Goal: Task Accomplishment & Management: Manage account settings

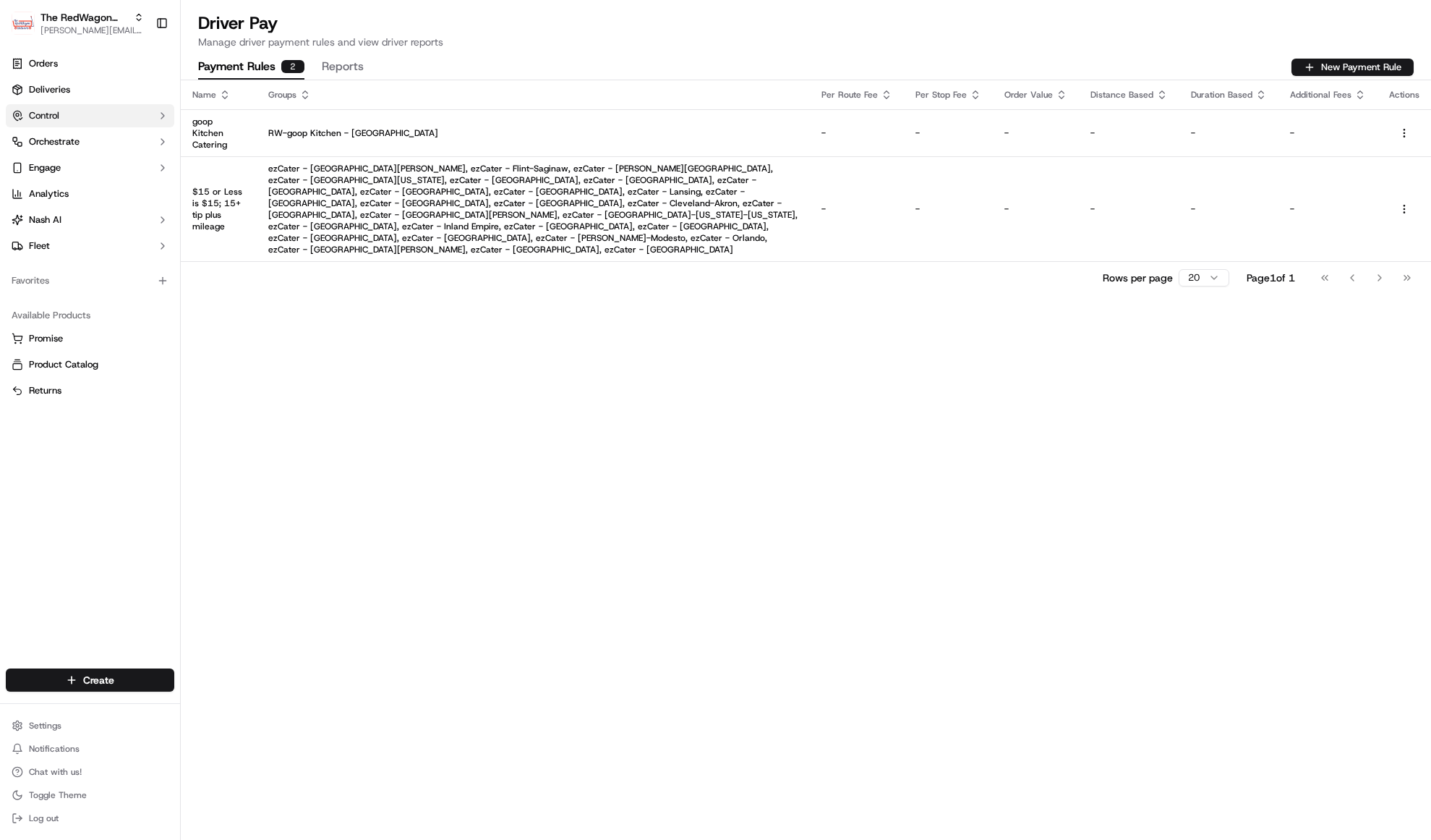
click at [68, 116] on button "Control" at bounding box center [90, 116] width 168 height 23
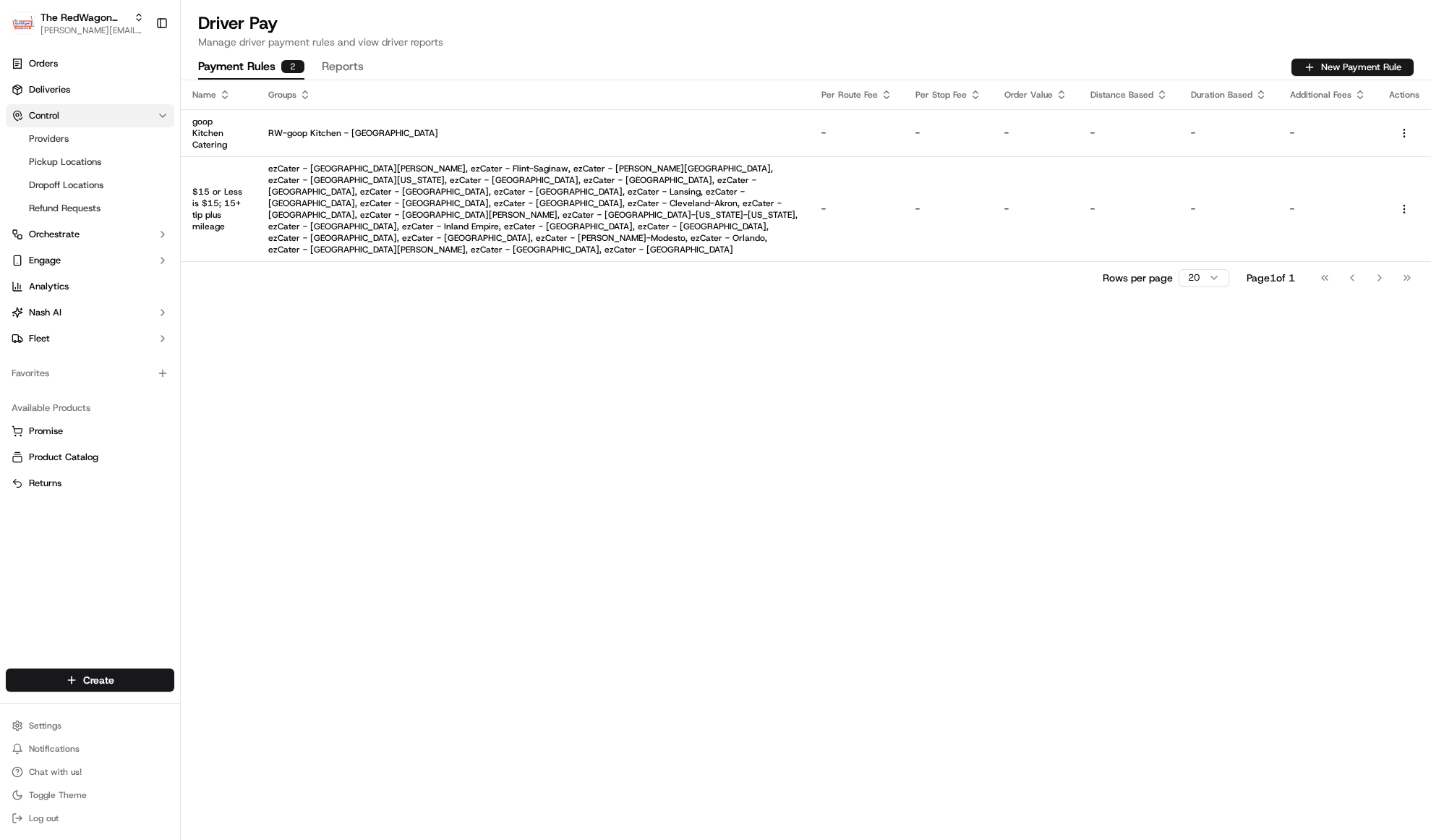
click at [68, 116] on button "Control" at bounding box center [90, 116] width 168 height 23
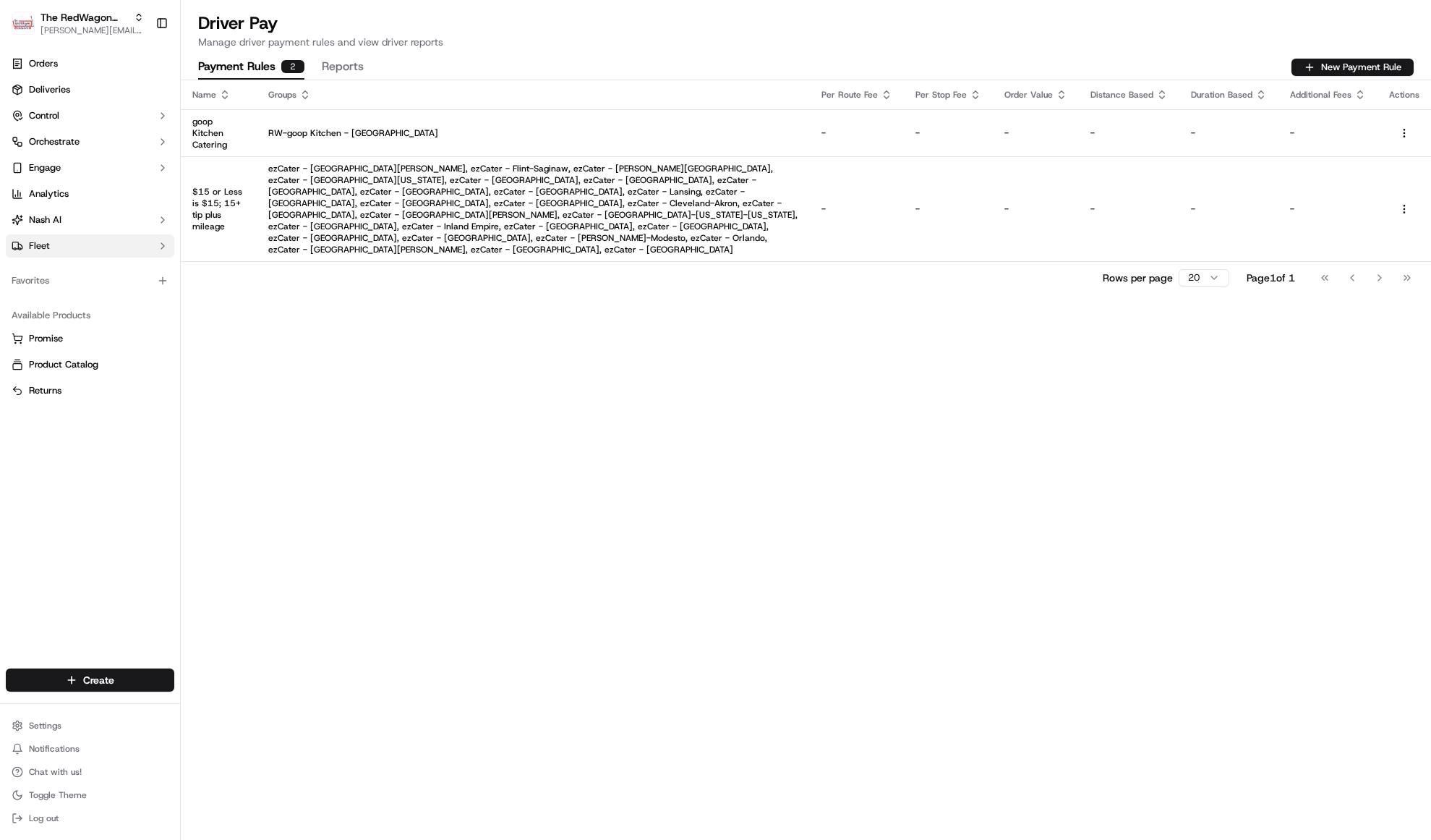
click at [38, 246] on span "Fleet" at bounding box center [39, 246] width 21 height 13
drag, startPoint x: 59, startPoint y: 271, endPoint x: 47, endPoint y: 267, distance: 12.6
click at [59, 271] on link "Drivers" at bounding box center [90, 269] width 134 height 20
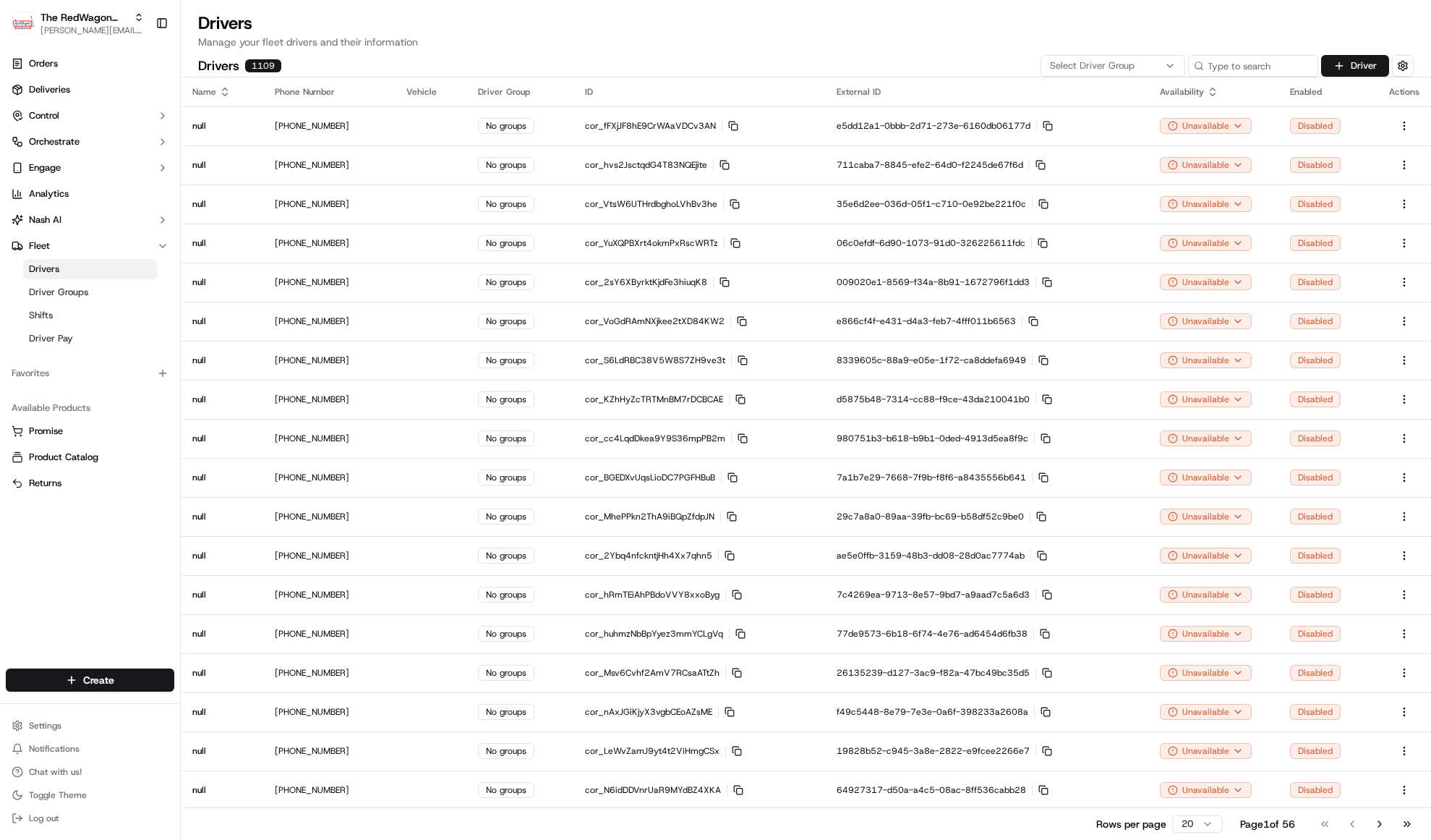
click at [1103, 69] on span "Select Driver Group" at bounding box center [1092, 66] width 84 height 13
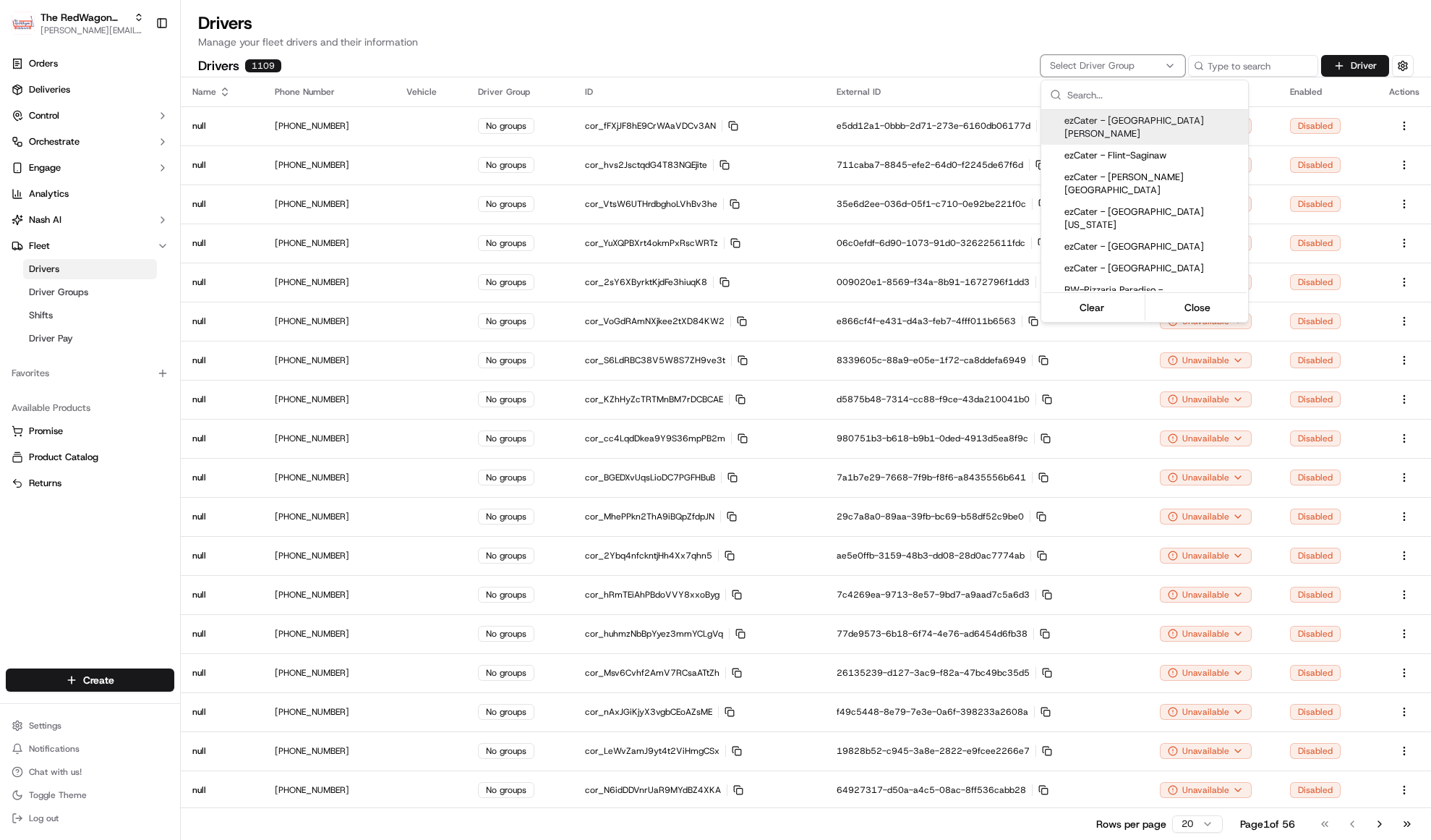
click at [1219, 64] on html "The RedWagon Delivers [EMAIL_ADDRESS][DOMAIN_NAME] Toggle Sidebar Orders Delive…" at bounding box center [715, 420] width 1431 height 840
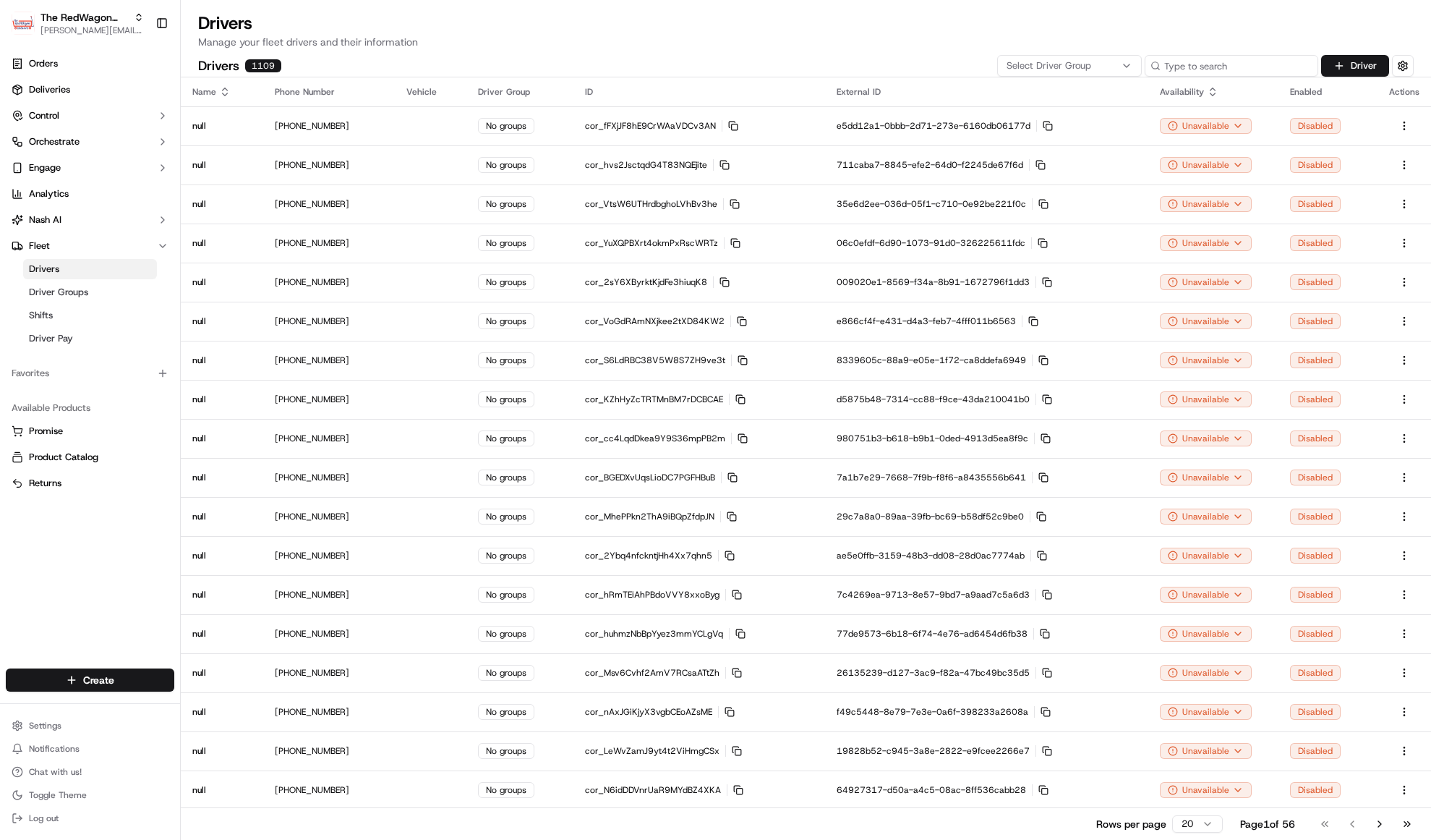
click at [1219, 64] on input at bounding box center [1232, 65] width 174 height 21
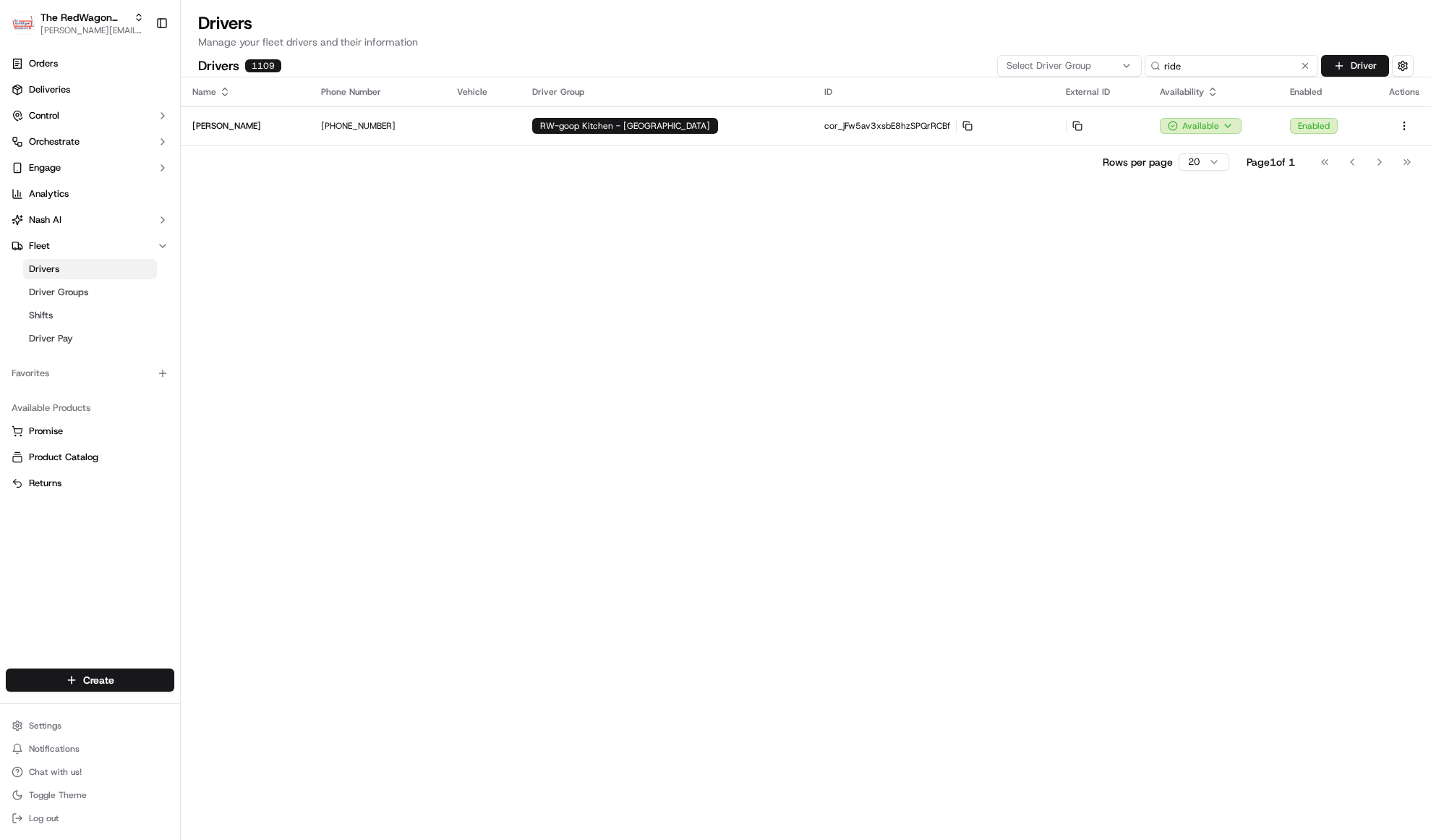
type input "ride"
click at [804, 148] on div "Rows per page 20 Page 1 of 1 Go to first page Go to previous page Go to next pa…" at bounding box center [806, 161] width 1251 height 32
click at [824, 130] on p "cor_jFw5av3xsbE8hzSPQrRCBf Copy cor_jFw5av3xsbE8hzSPQrRCBf" at bounding box center [933, 126] width 218 height 12
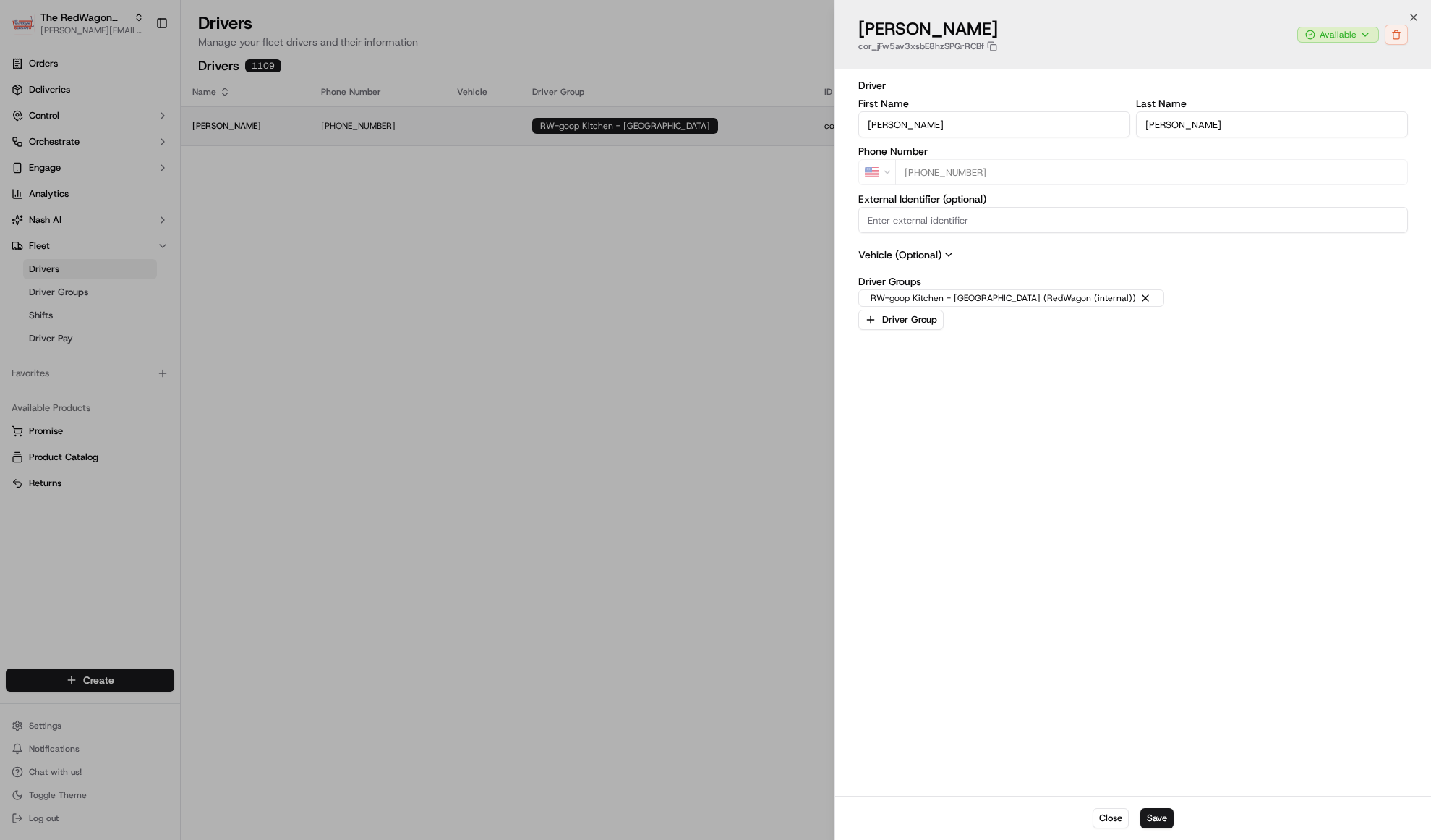
click at [806, 130] on div at bounding box center [715, 420] width 1431 height 840
drag, startPoint x: 923, startPoint y: 226, endPoint x: 971, endPoint y: 283, distance: 74.5
click at [924, 227] on input "External Identifier (optional)" at bounding box center [1133, 220] width 549 height 26
type input "+1"
click at [711, 298] on div at bounding box center [715, 420] width 1431 height 840
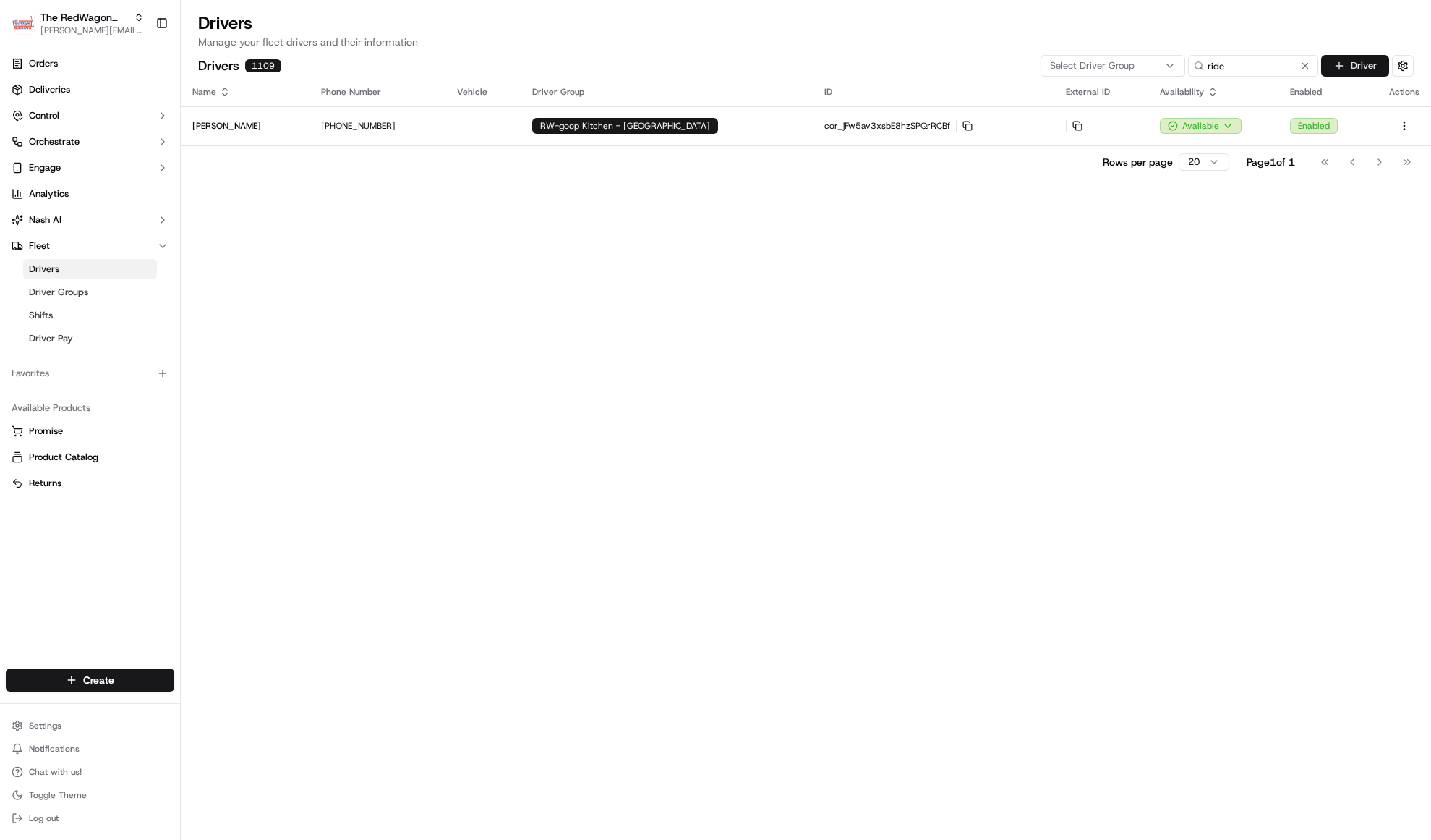
click at [1356, 61] on button "Driver" at bounding box center [1355, 65] width 68 height 21
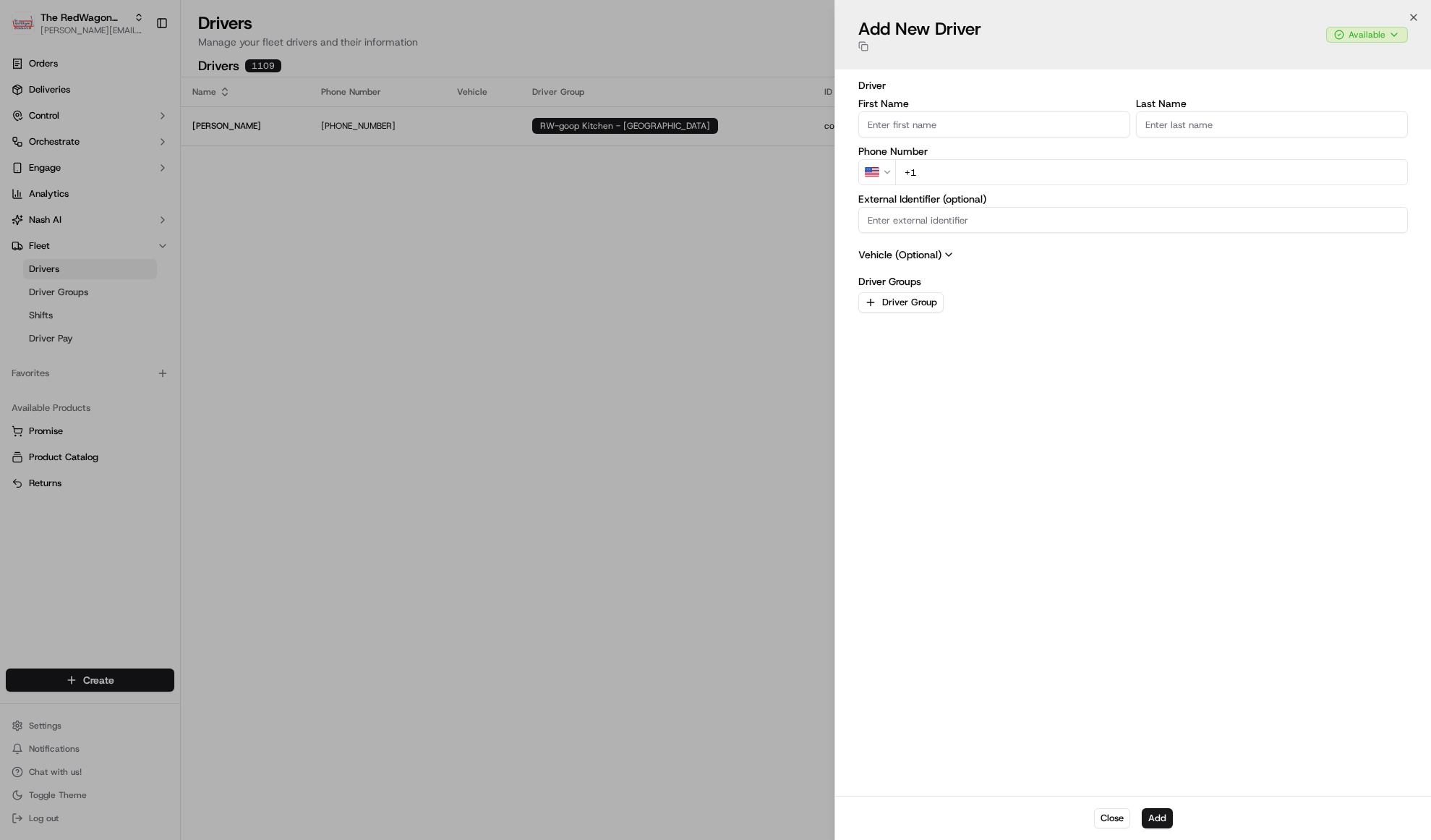
click at [941, 171] on input "+1" at bounding box center [1152, 172] width 512 height 26
click at [947, 224] on input "External Identifier (optional)" at bounding box center [1133, 220] width 549 height 26
click at [919, 305] on button "Driver Group" at bounding box center [901, 303] width 85 height 20
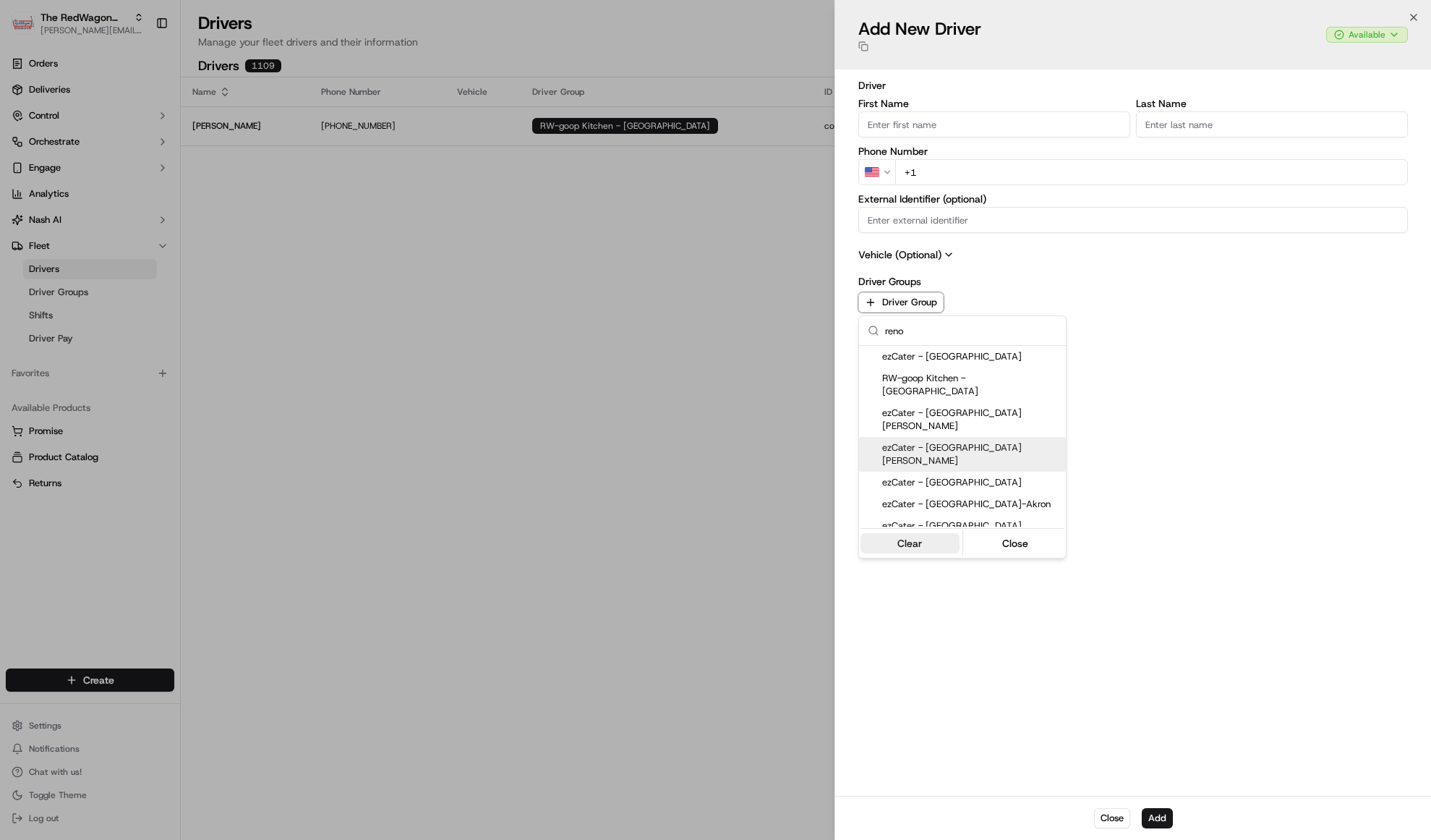
type input "reno"
click at [907, 546] on button "Clear" at bounding box center [909, 543] width 99 height 20
click at [1127, 821] on div at bounding box center [715, 420] width 1431 height 840
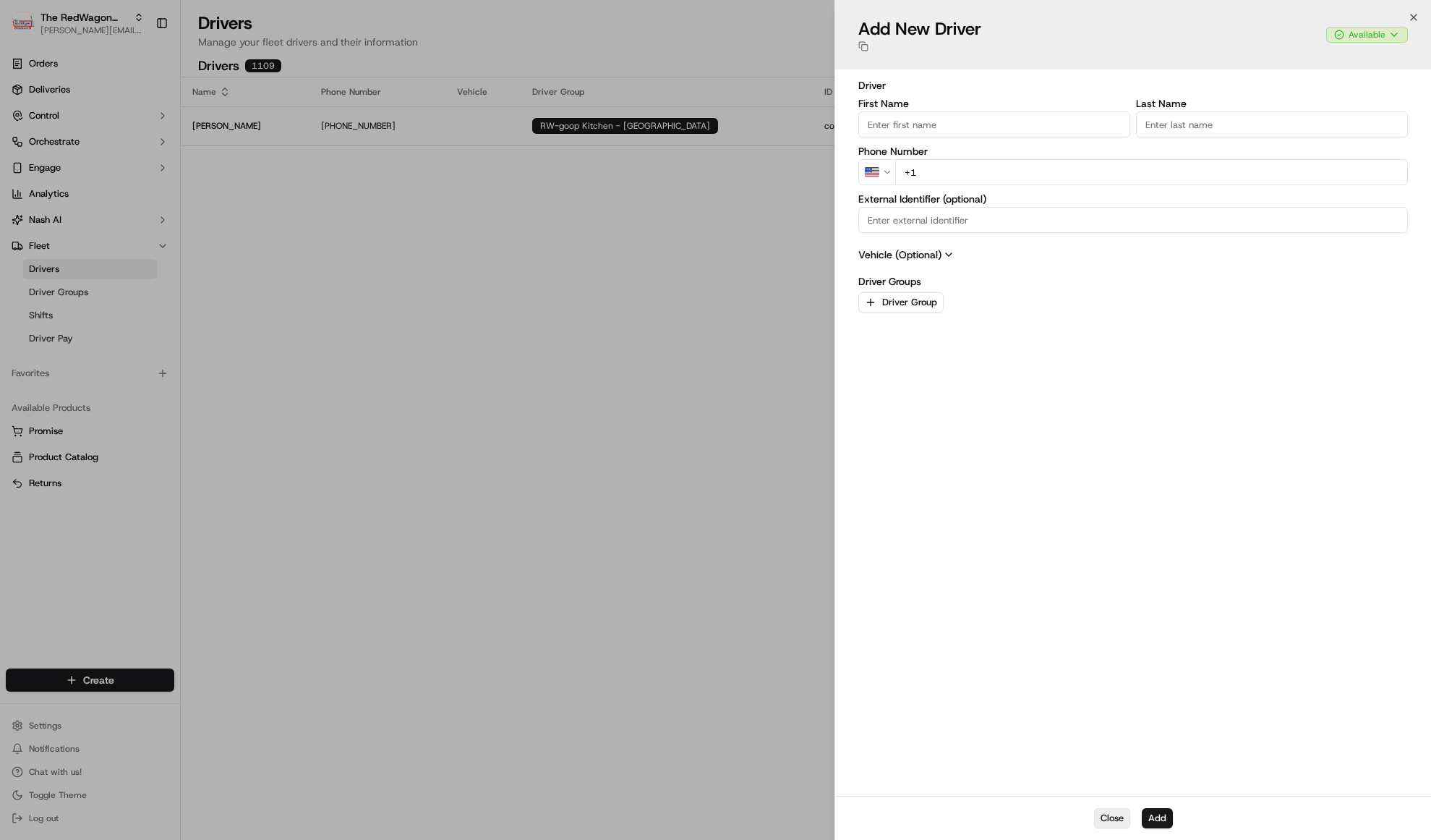
click at [1123, 821] on button "Close" at bounding box center [1112, 818] width 36 height 20
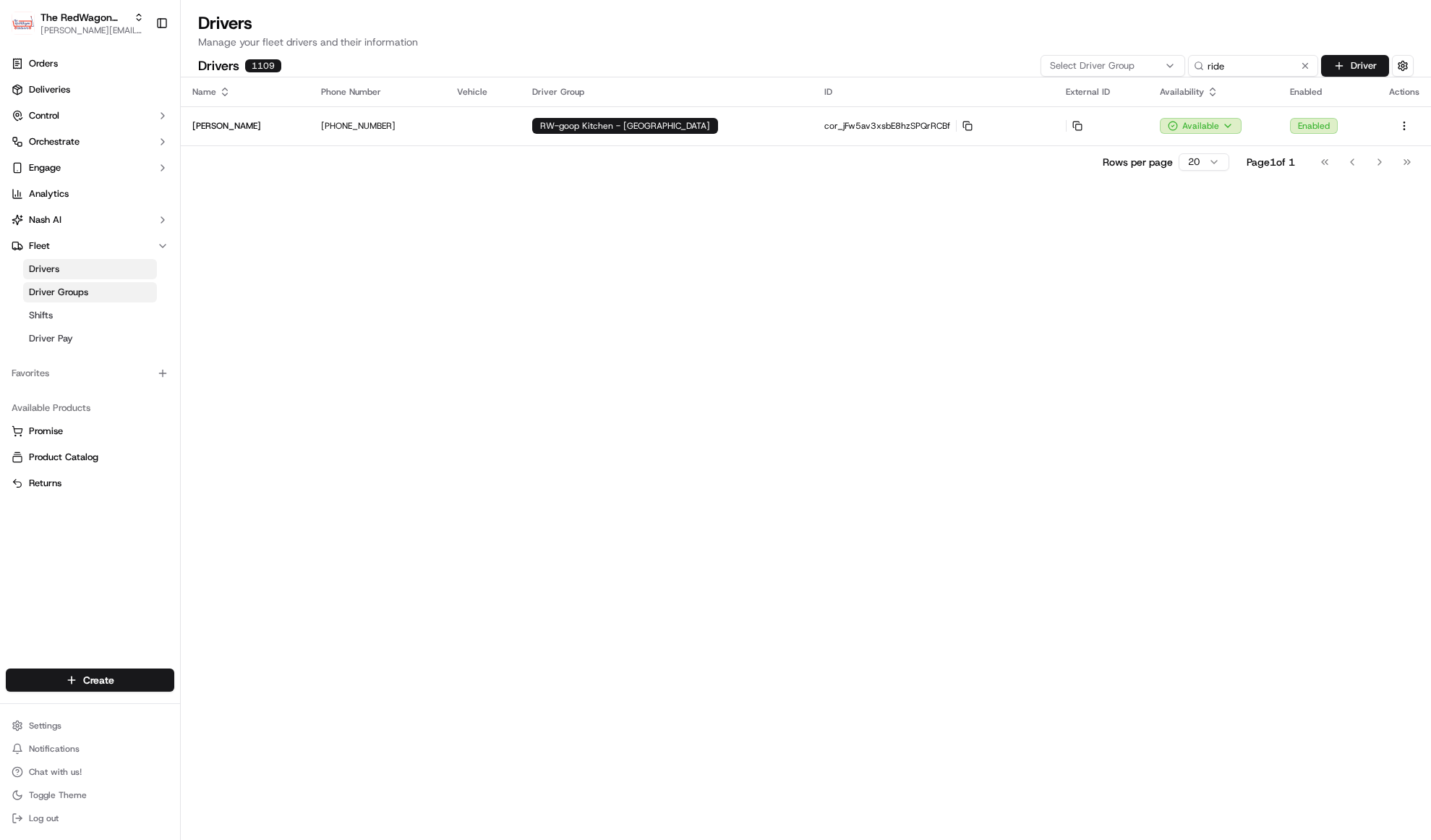
drag, startPoint x: 73, startPoint y: 293, endPoint x: 142, endPoint y: 297, distance: 69.1
click at [72, 293] on span "Driver Groups" at bounding box center [58, 292] width 59 height 13
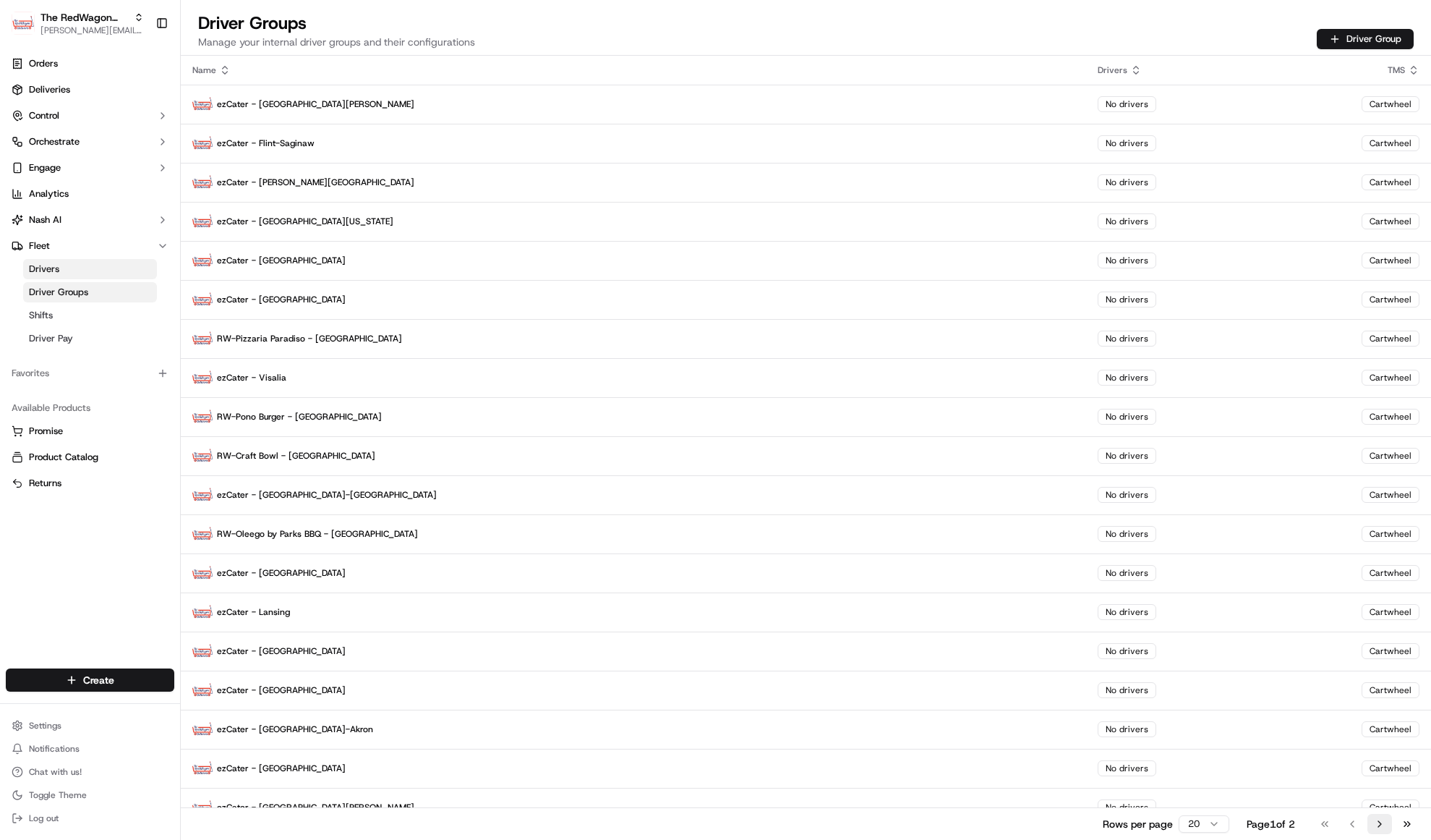
click at [1375, 824] on button "Go to next page" at bounding box center [1380, 824] width 25 height 20
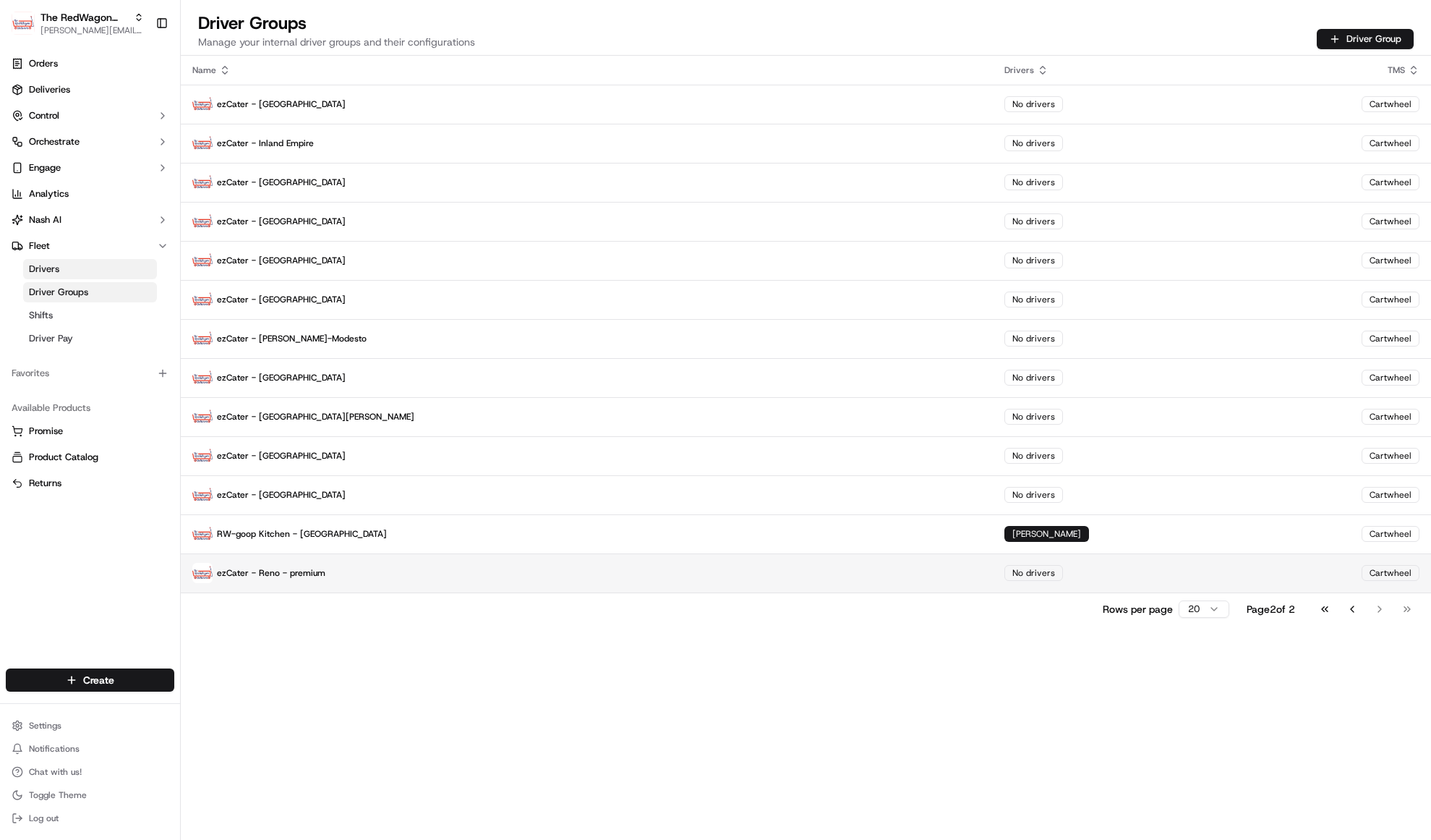
click at [598, 582] on p "ezCater - Reno - premium" at bounding box center [586, 573] width 789 height 20
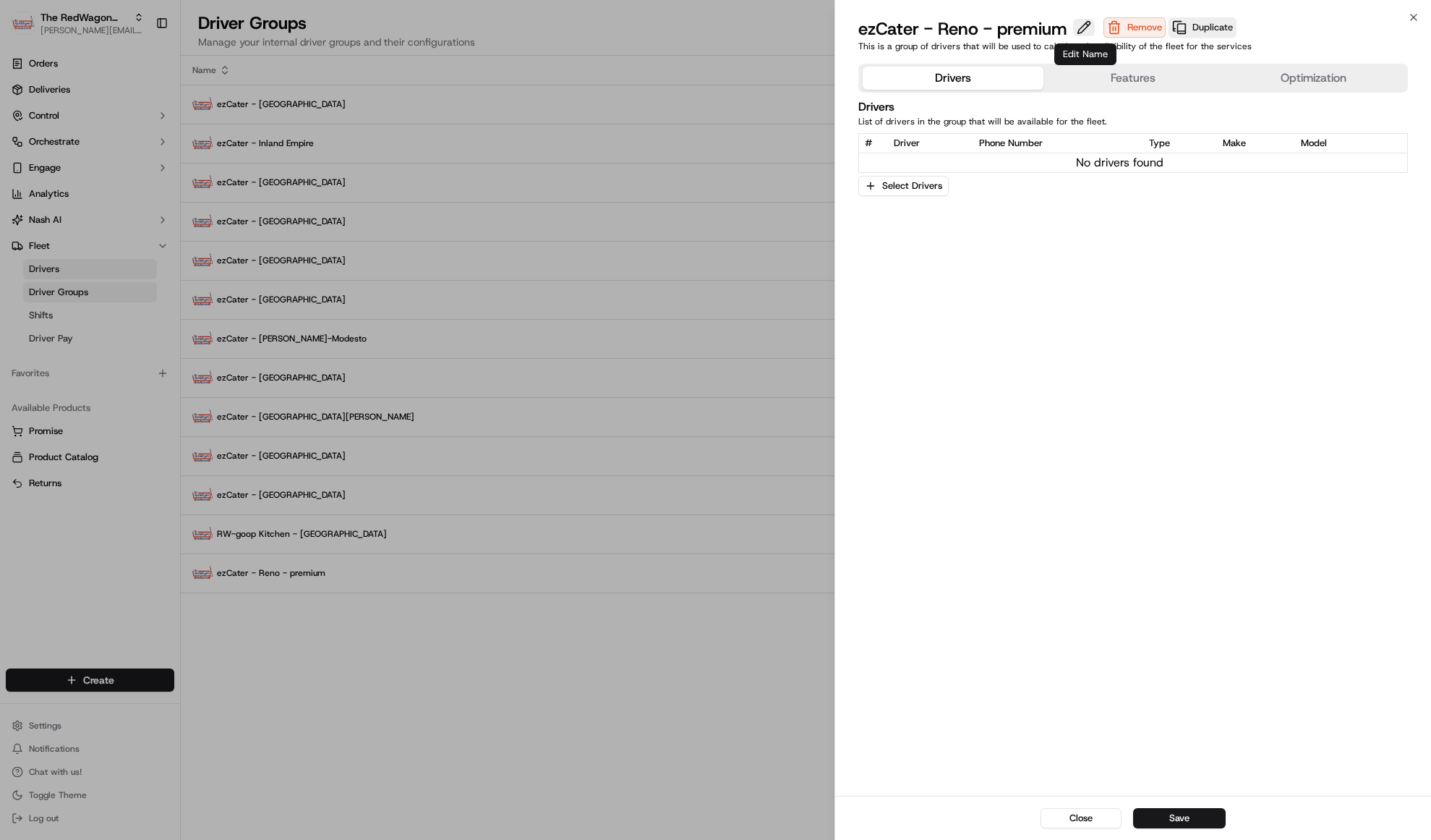
click at [1087, 31] on button at bounding box center [1083, 27] width 21 height 18
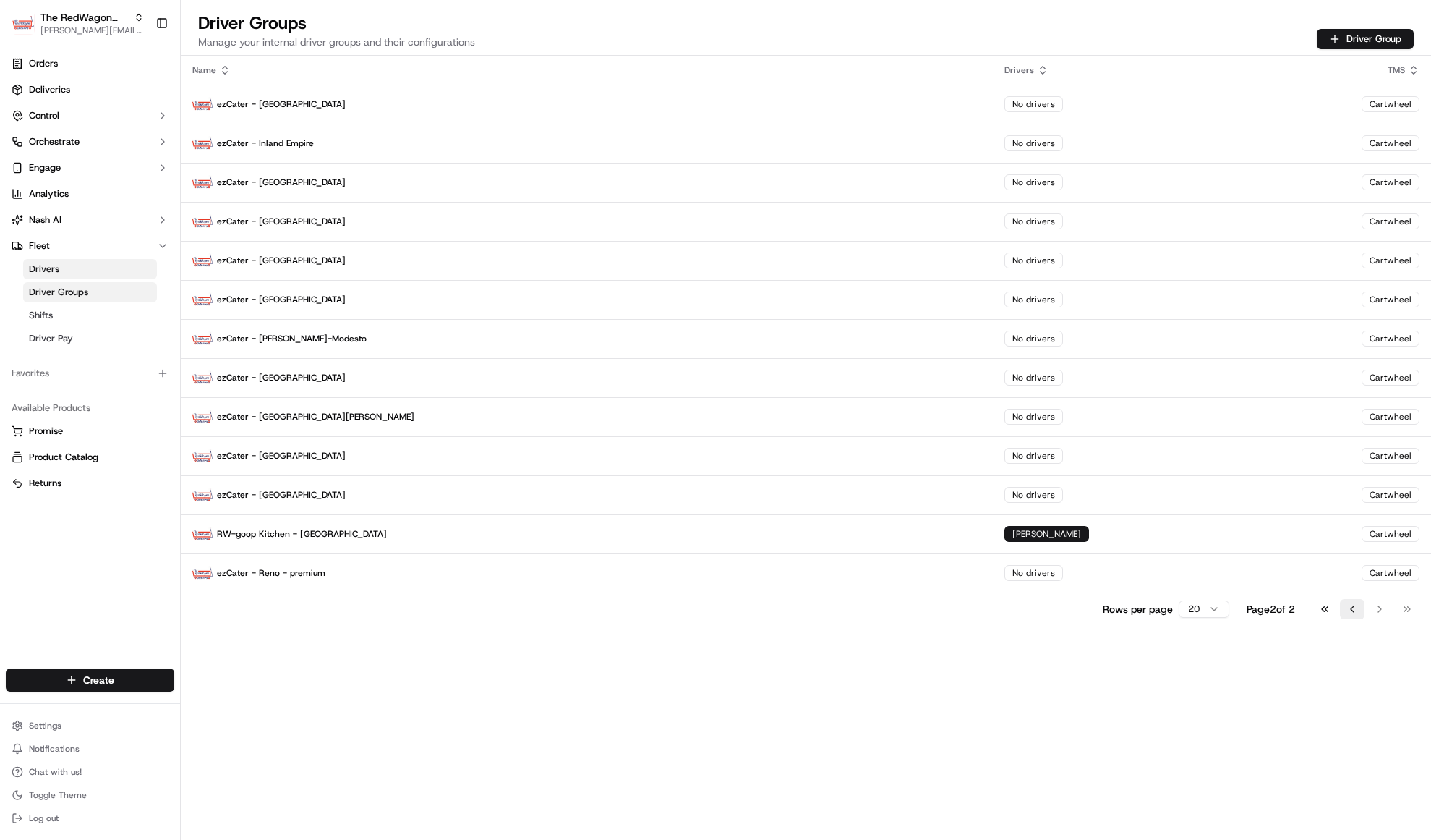
click at [1352, 609] on button "Go to previous page" at bounding box center [1352, 609] width 25 height 20
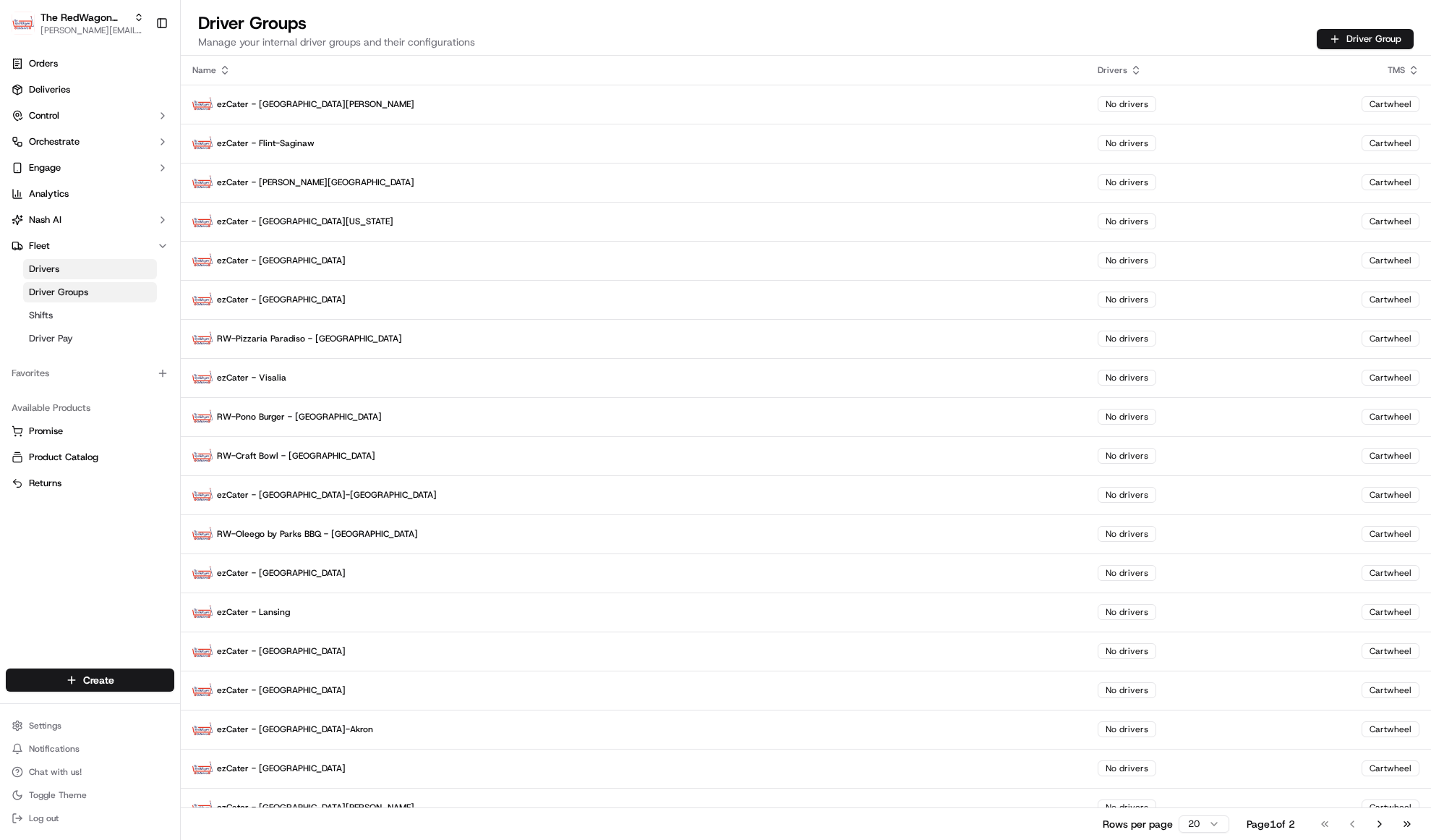
click at [216, 66] on div "Name" at bounding box center [634, 70] width 882 height 12
click at [210, 70] on div "Name" at bounding box center [634, 70] width 882 height 12
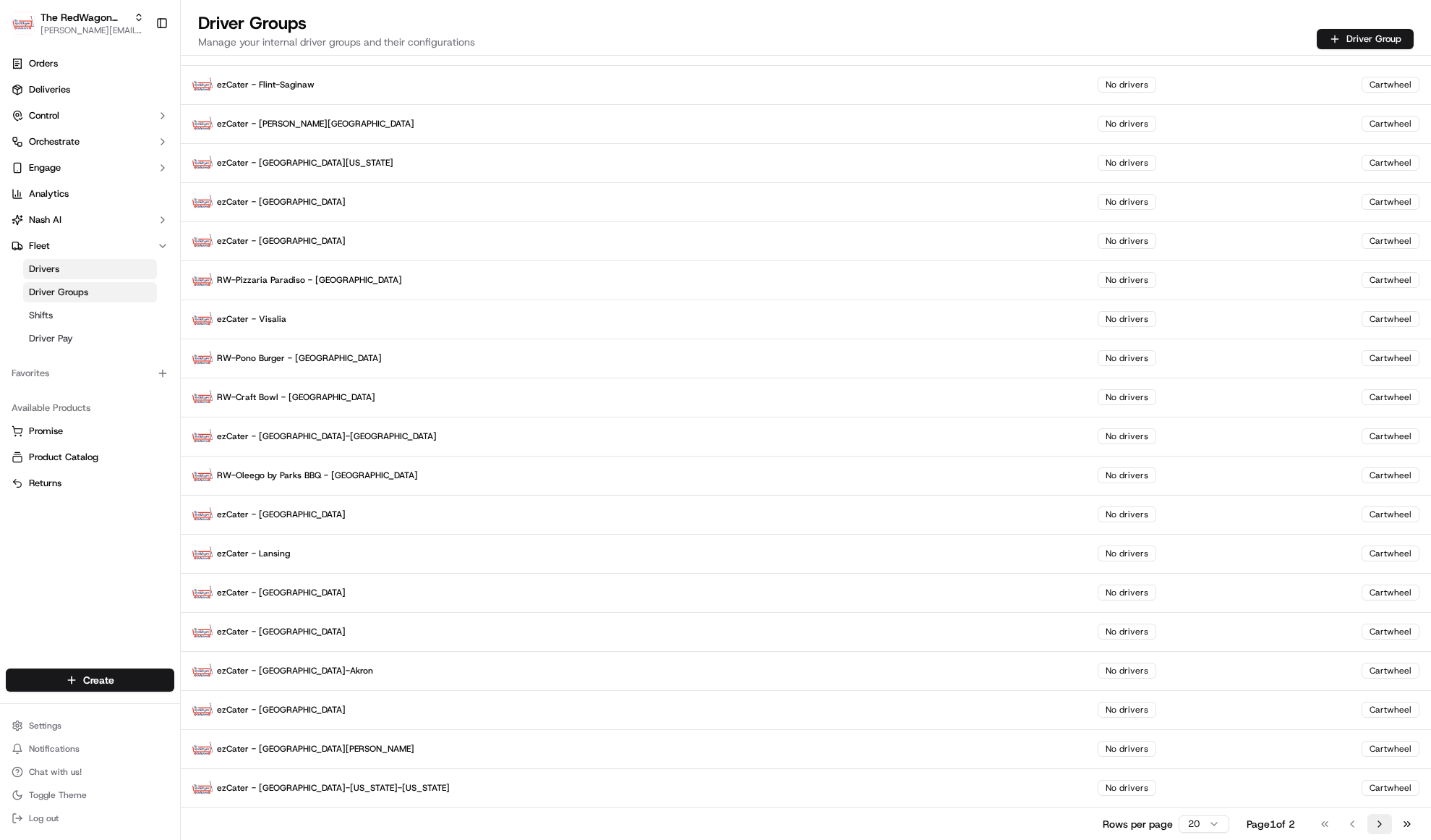
click at [1379, 826] on button "Go to next page" at bounding box center [1380, 824] width 25 height 20
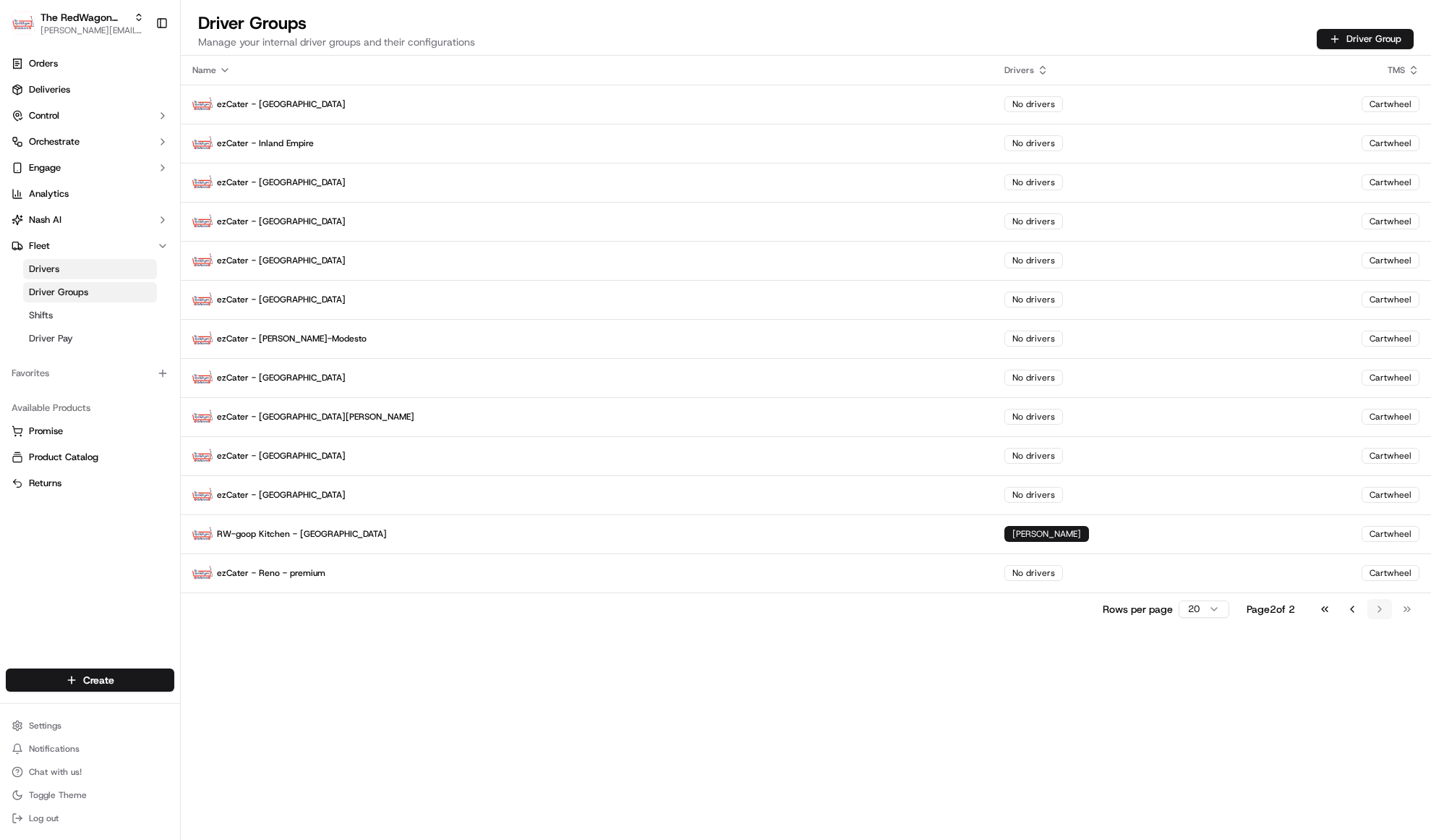
scroll to position [0, 0]
click at [305, 574] on p "ezCater - Reno - premium" at bounding box center [586, 573] width 789 height 20
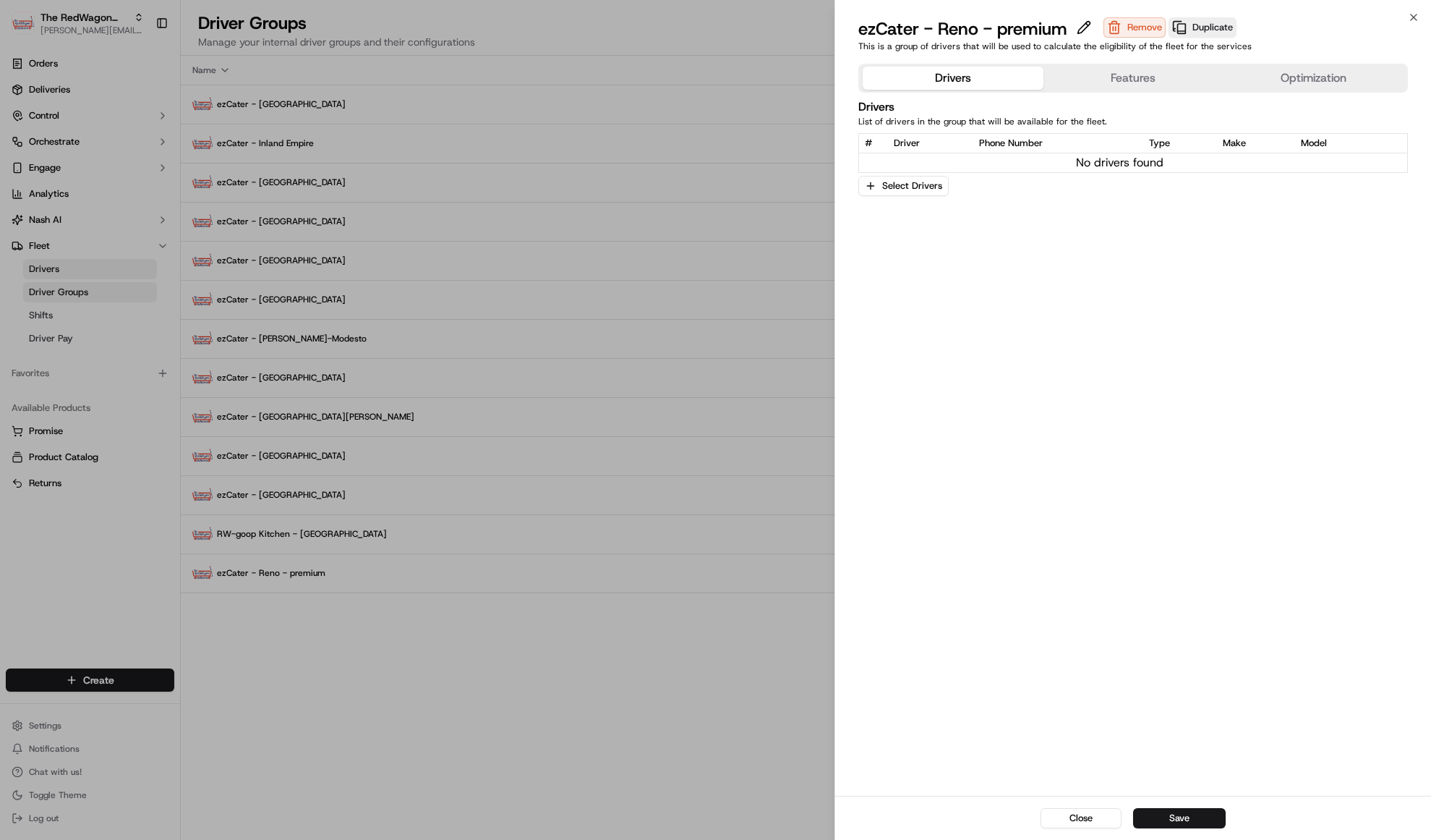
click at [1004, 29] on div "ezCater - Reno - premium" at bounding box center [980, 29] width 242 height 23
click at [1086, 28] on button at bounding box center [1083, 27] width 21 height 18
click at [1016, 28] on input "ezCater - Reno - premium" at bounding box center [971, 29] width 226 height 23
type input "ezCater - Reno - Premium"
click at [1221, 26] on button "Duplicate" at bounding box center [1203, 28] width 68 height 20
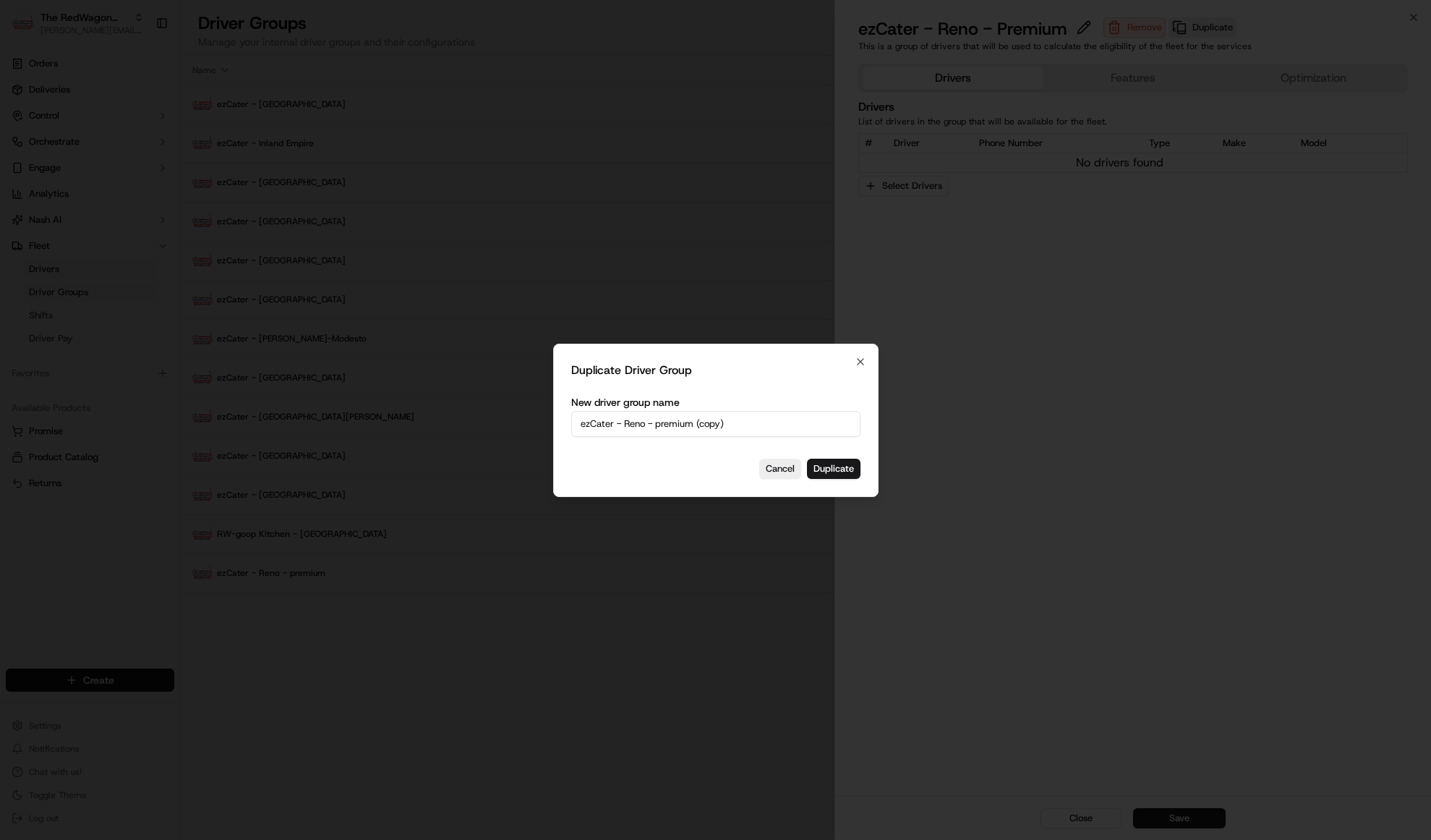
click at [652, 431] on input "ezCater - Reno - premium (copy)" at bounding box center [716, 424] width 290 height 26
drag, startPoint x: 659, startPoint y: 425, endPoint x: 726, endPoint y: 424, distance: 67.0
click at [726, 424] on input "ezCater - Reno - premium (copy)" at bounding box center [716, 424] width 290 height 26
type input "ezCater - Reno - Veteran"
click at [840, 466] on button "Duplicate" at bounding box center [834, 469] width 54 height 20
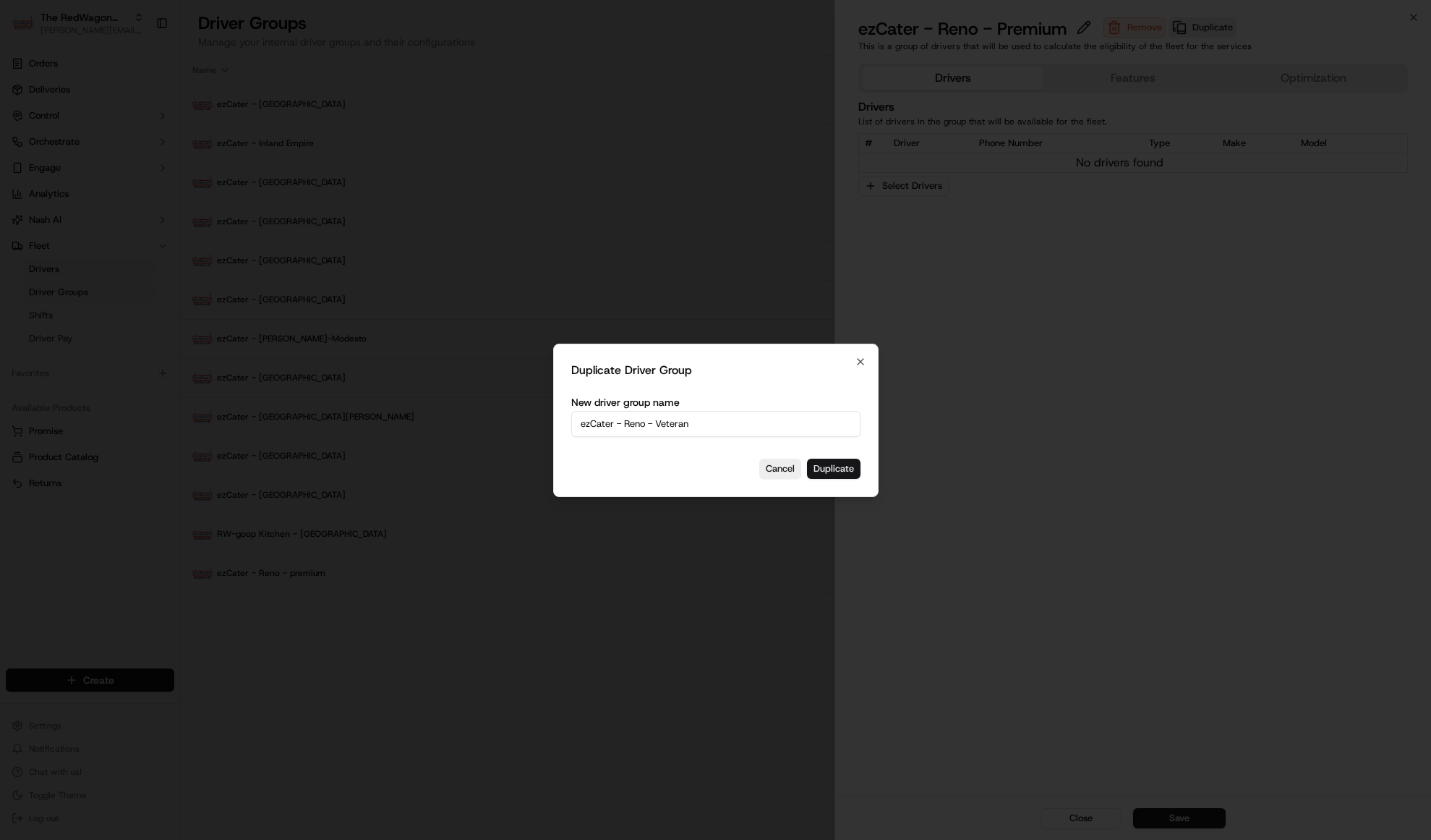
click at [837, 474] on button "Duplicate" at bounding box center [834, 469] width 54 height 20
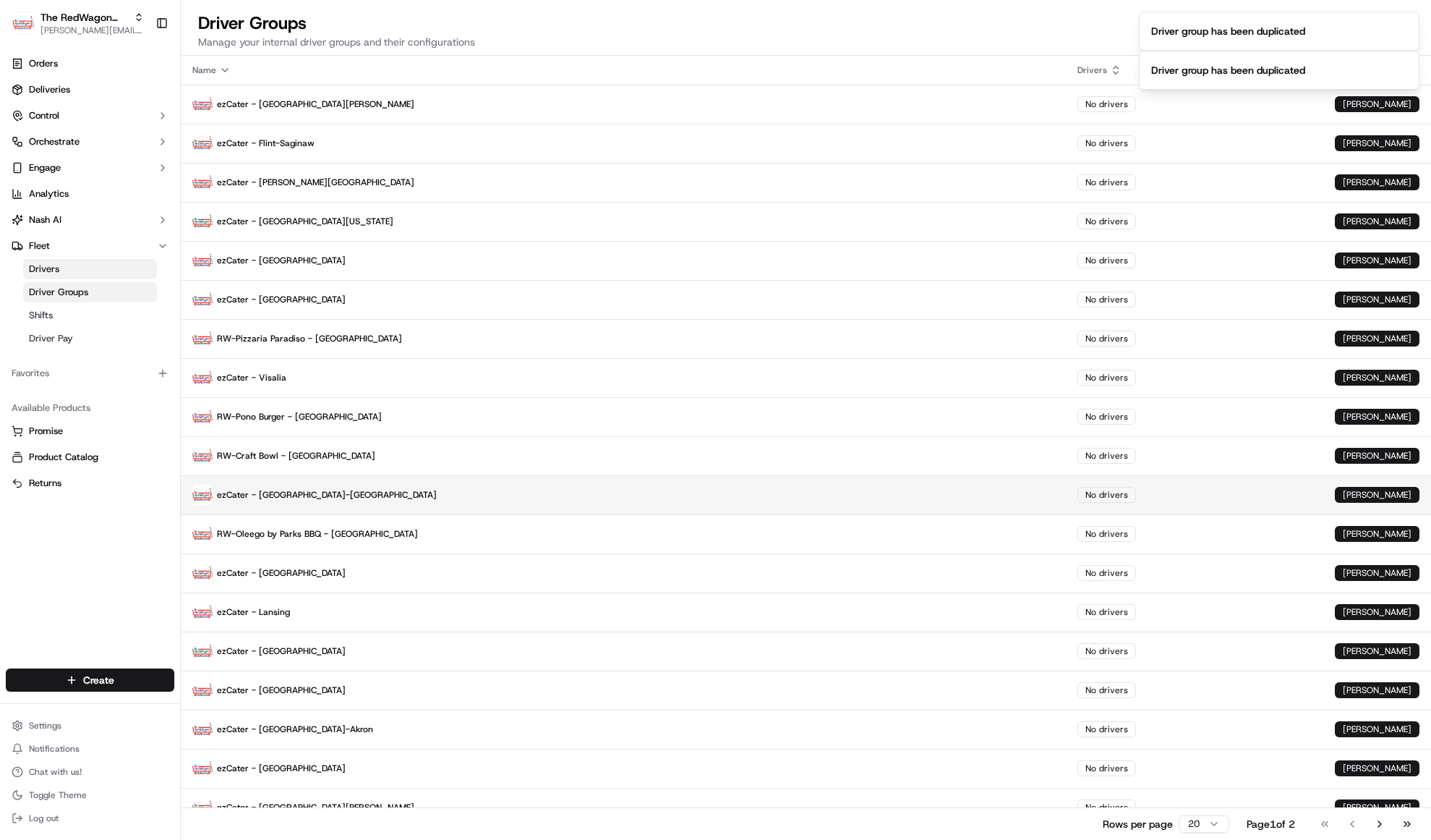
scroll to position [58, 0]
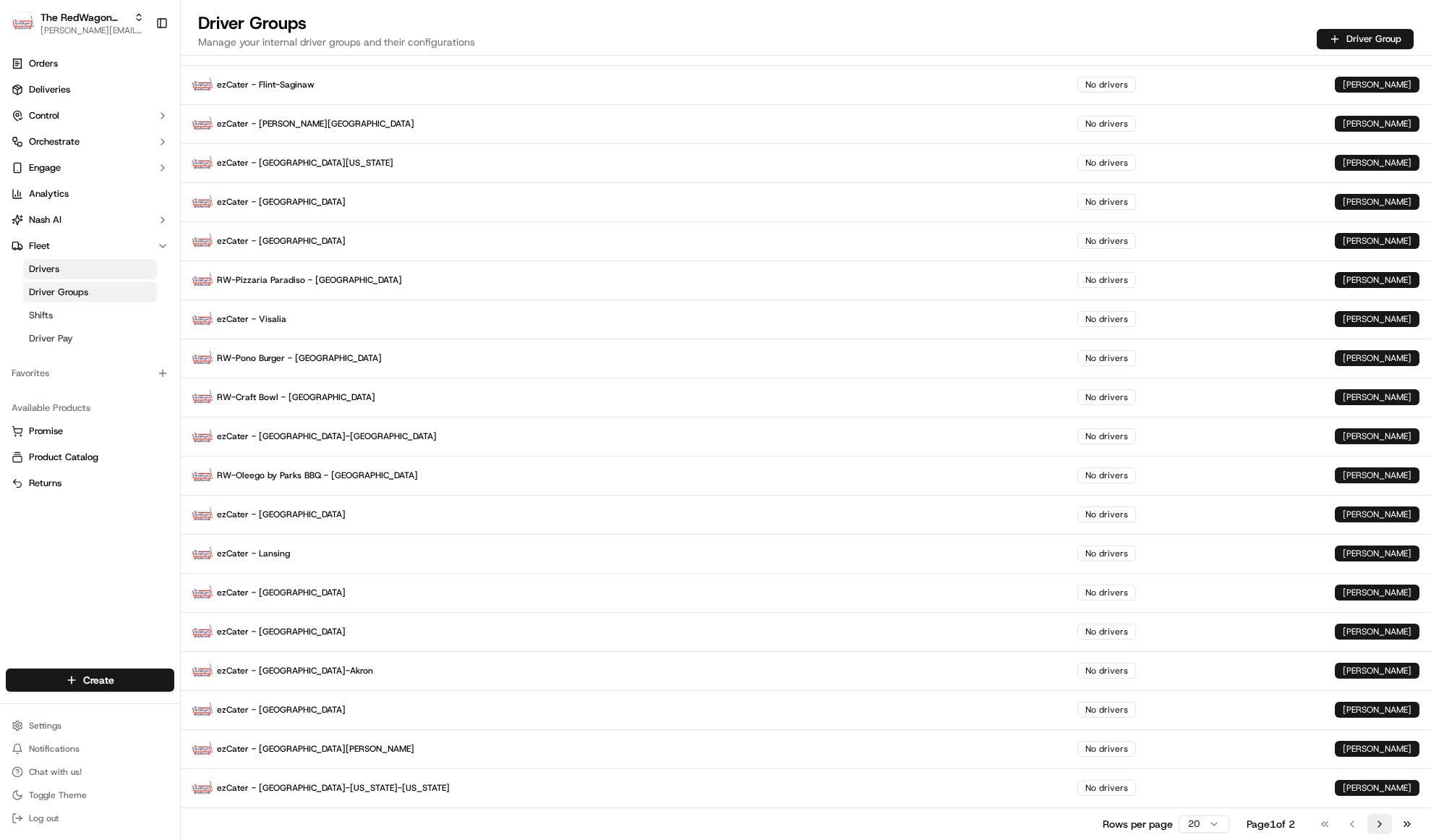
click at [1378, 824] on button "Go to next page" at bounding box center [1380, 824] width 25 height 20
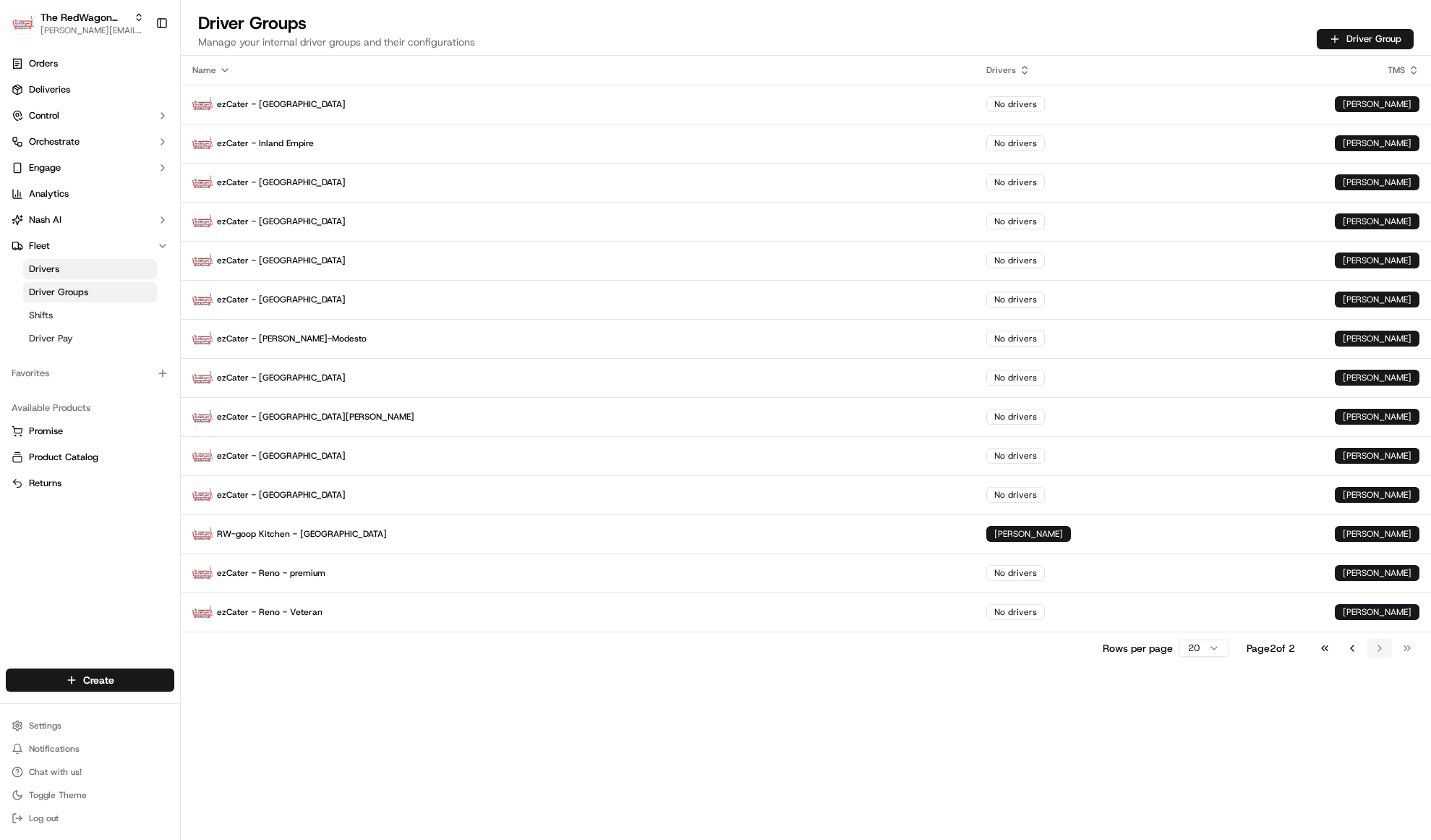
scroll to position [0, 0]
click at [295, 570] on p "ezCater - Reno - premium" at bounding box center [578, 573] width 771 height 20
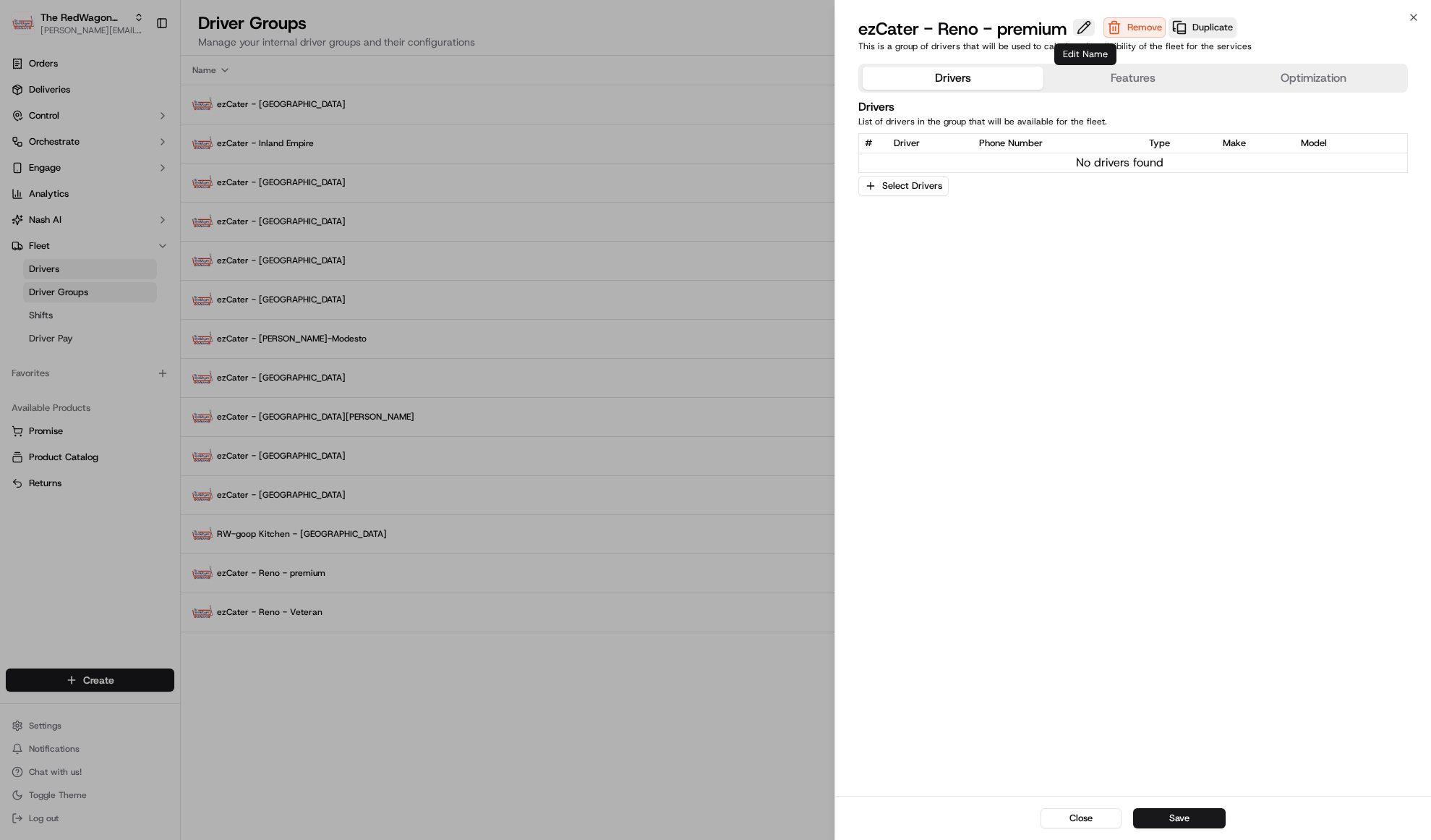
click at [1091, 31] on button at bounding box center [1083, 27] width 21 height 18
click at [1018, 35] on input "ezCater - Reno - premium" at bounding box center [971, 29] width 226 height 23
type input "ezCater - Reno - Premium"
click at [1186, 814] on button "Save" at bounding box center [1179, 818] width 93 height 20
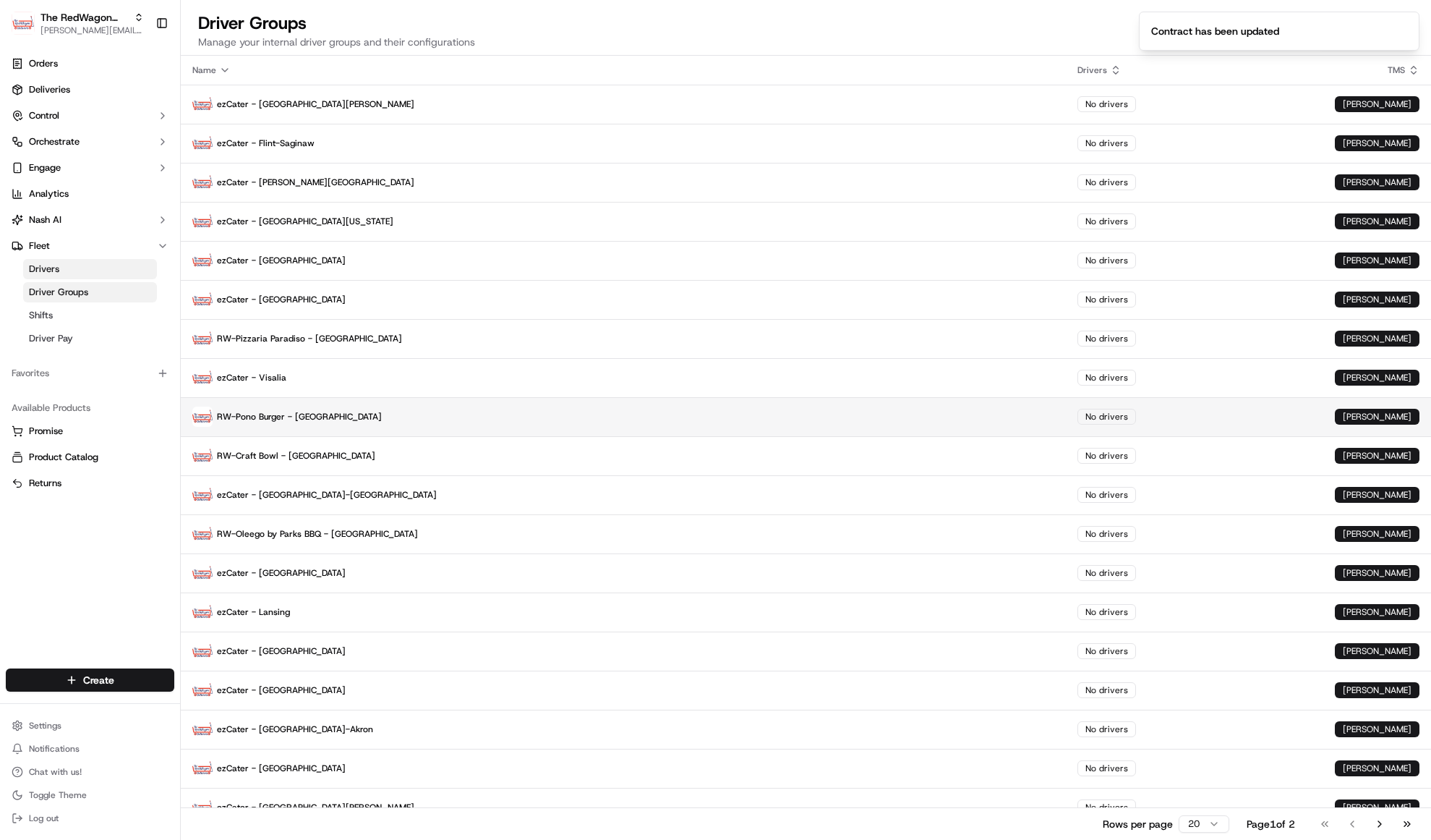
scroll to position [58, 0]
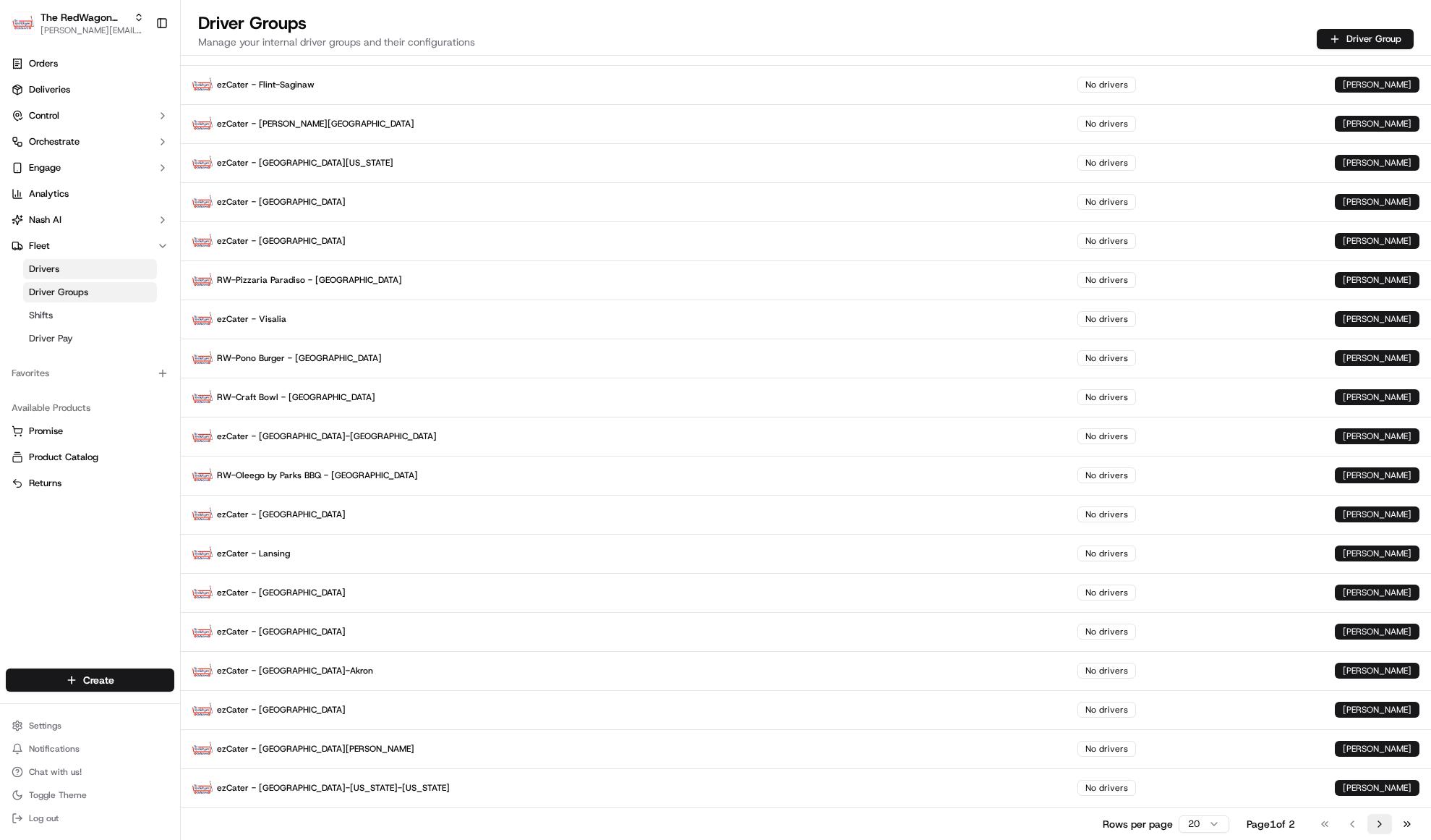
click at [1380, 817] on button "Go to next page" at bounding box center [1380, 824] width 25 height 20
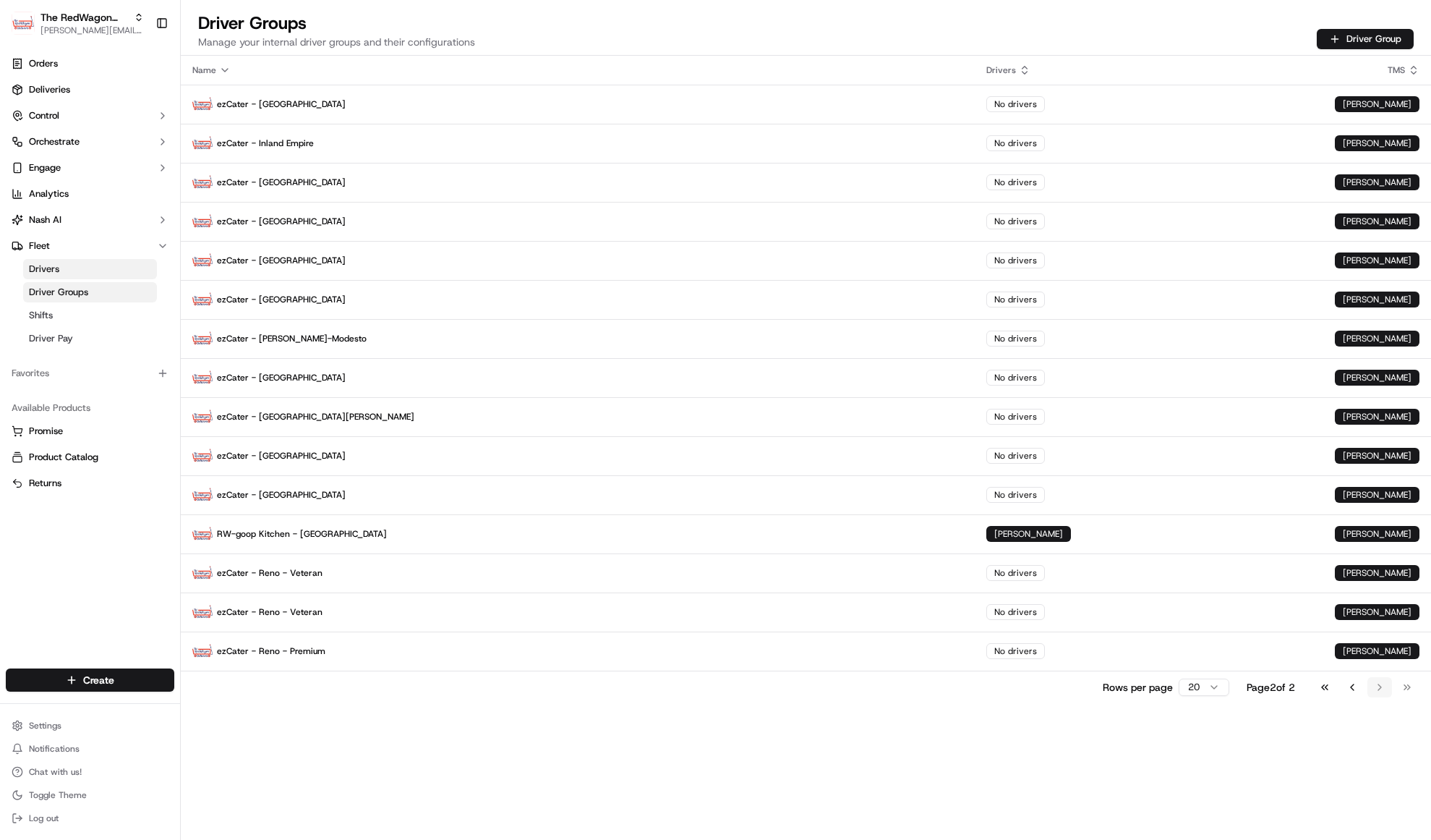
scroll to position [0, 0]
click at [316, 648] on p "ezCater - Reno - Premium" at bounding box center [578, 651] width 771 height 20
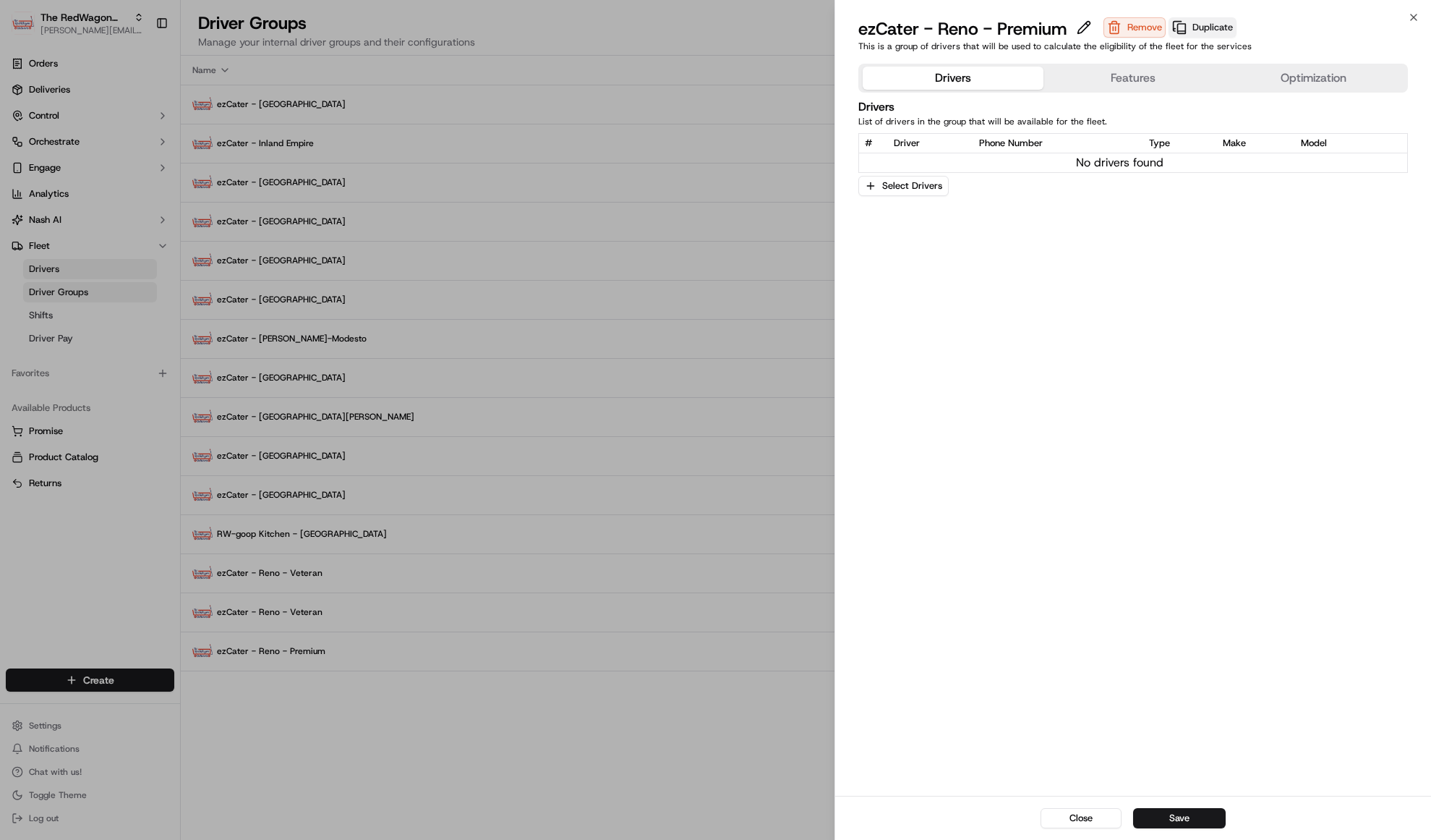
click at [1210, 26] on button "Duplicate" at bounding box center [1203, 28] width 68 height 20
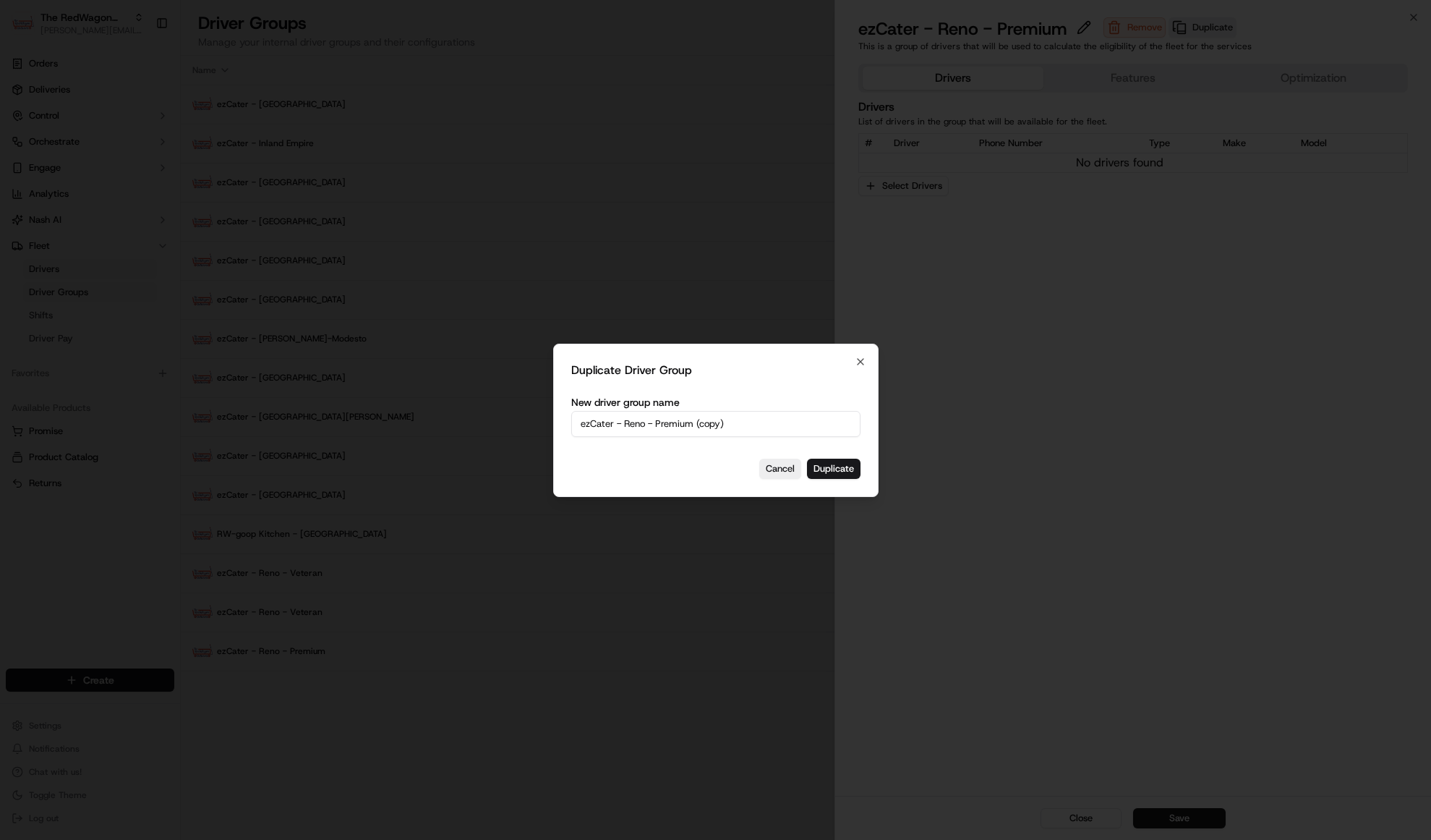
click at [663, 425] on input "ezCater - Reno - Premium (copy)" at bounding box center [716, 424] width 290 height 26
drag, startPoint x: 658, startPoint y: 424, endPoint x: 762, endPoint y: 420, distance: 104.1
click at [762, 420] on input "ezCater - Reno - Premium (copy)" at bounding box center [716, 424] width 290 height 26
type input "ezCater - Reno - Starter"
click at [839, 474] on button "Duplicate" at bounding box center [834, 469] width 54 height 20
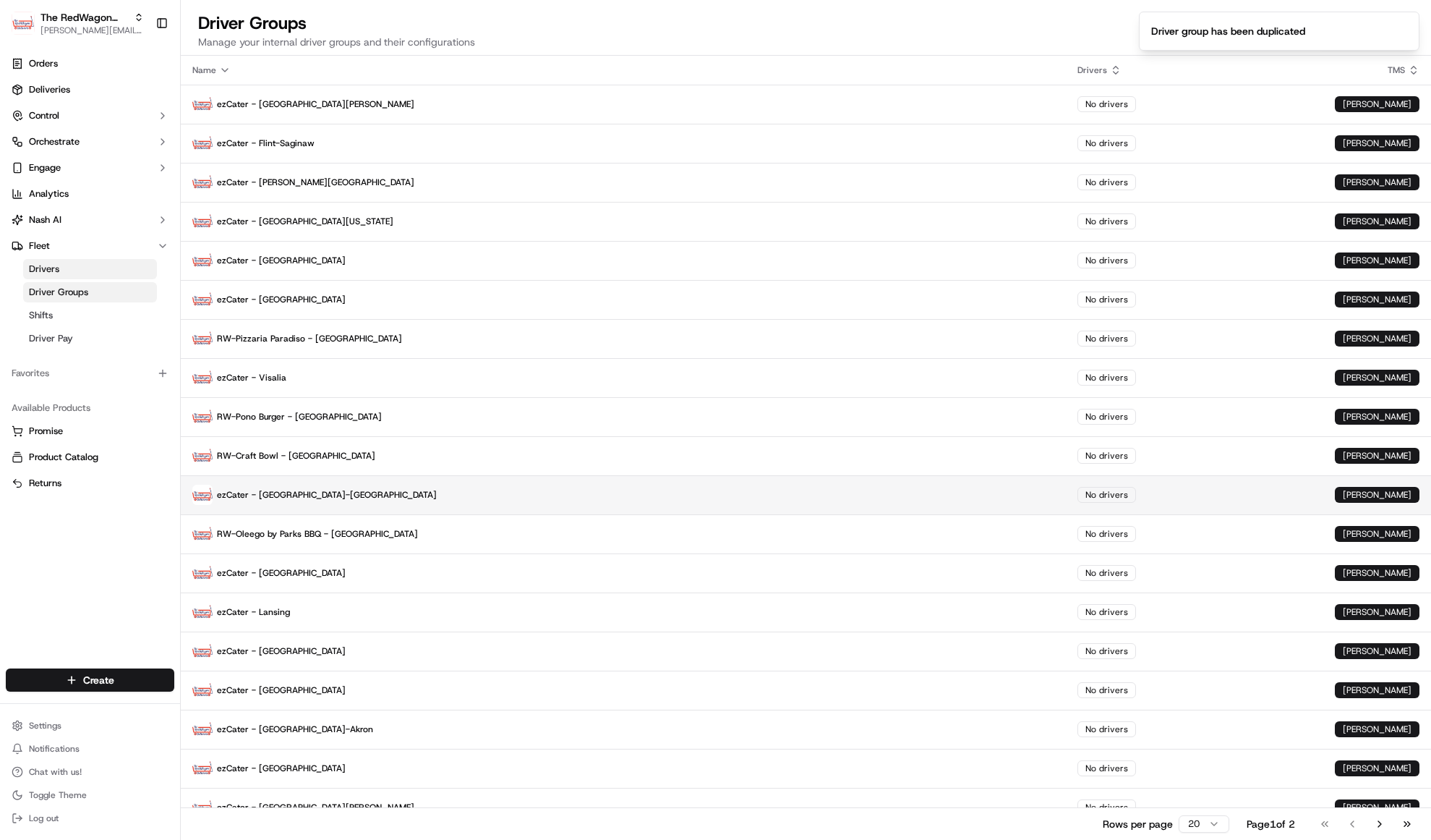
scroll to position [58, 0]
